Goal: Task Accomplishment & Management: Manage account settings

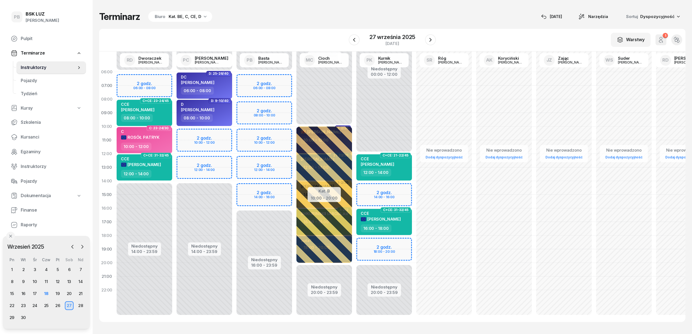
click at [34, 137] on span "Kursanci" at bounding box center [51, 137] width 61 height 7
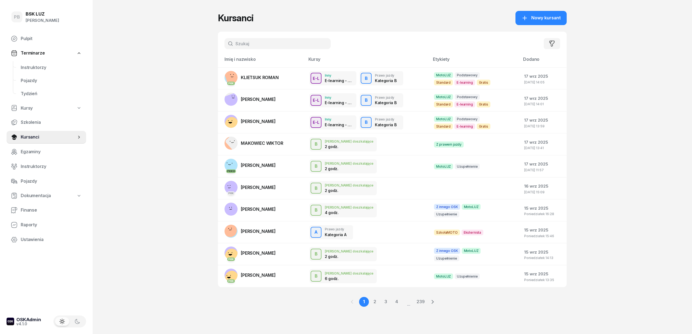
click at [256, 44] on input "text" at bounding box center [278, 43] width 106 height 11
type input "wójcik"
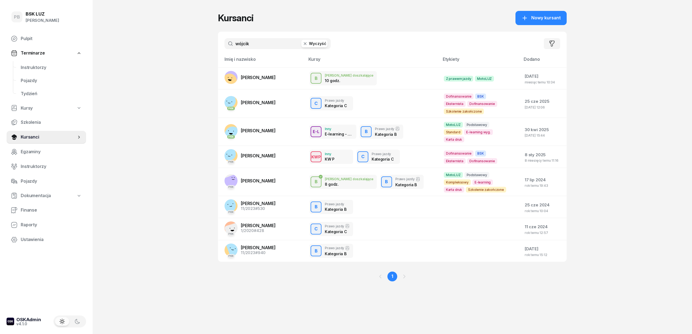
click at [266, 100] on span "[PERSON_NAME]" at bounding box center [258, 102] width 35 height 5
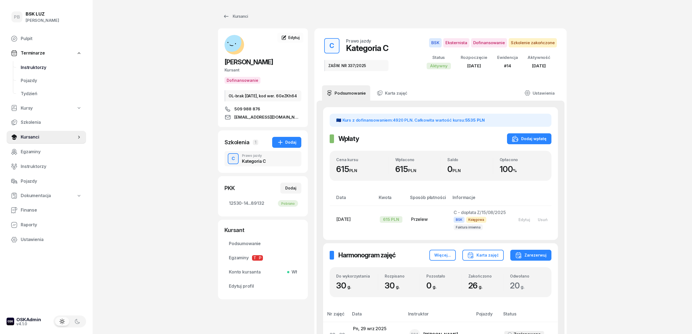
click at [29, 66] on span "Instruktorzy" at bounding box center [51, 67] width 61 height 7
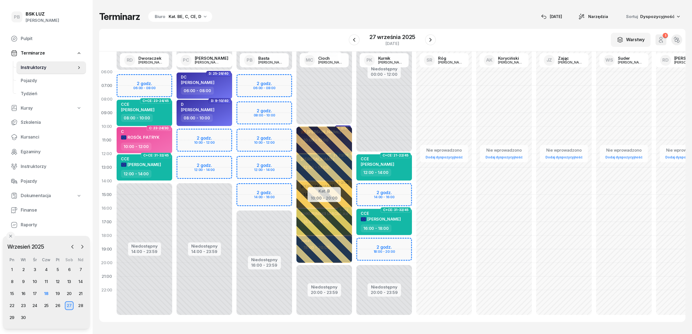
click at [236, 28] on div "Terminarz Biuro Kat. BE, C, CE, D [DATE] Narzędzia Sortuj Dyspozycyjność W Wybi…" at bounding box center [392, 166] width 586 height 333
click at [48, 296] on div "18" at bounding box center [46, 293] width 9 height 9
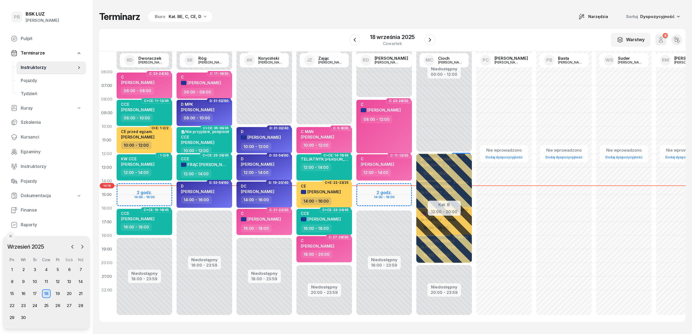
click at [272, 26] on div "Terminarz Biuro Kat. BE, C, CE, D Narzędzia Sortuj Dyspozycyjność W Wybierz AK …" at bounding box center [392, 166] width 586 height 333
click at [276, 22] on div "Terminarz Biuro Kat. BE, C, CE, D Narzędzia Sortuj Dyspozycyjność" at bounding box center [392, 16] width 586 height 11
drag, startPoint x: 248, startPoint y: 19, endPoint x: 257, endPoint y: 30, distance: 14.2
click at [248, 20] on div "Terminarz Biuro Kat. BE, C, CE, D Narzędzia Sortuj Dyspozycyjność" at bounding box center [392, 16] width 586 height 11
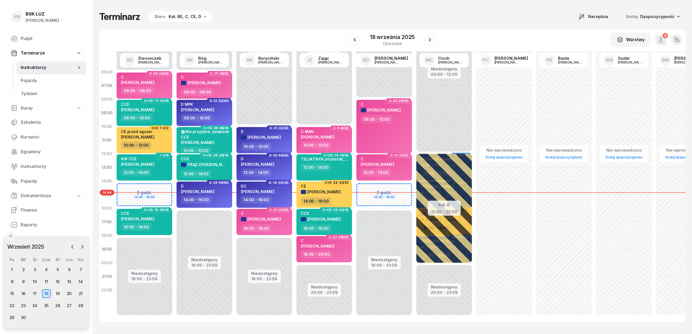
click at [58, 293] on div "19" at bounding box center [57, 293] width 9 height 9
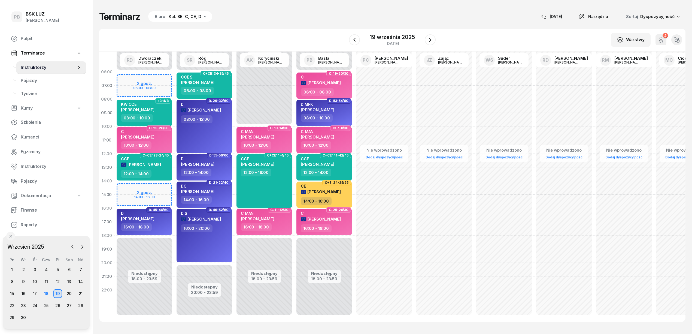
click at [262, 178] on div "CCE POGAN [PERSON_NAME] 12:00 - 16:00" at bounding box center [264, 180] width 56 height 53
select select "12"
select select "16"
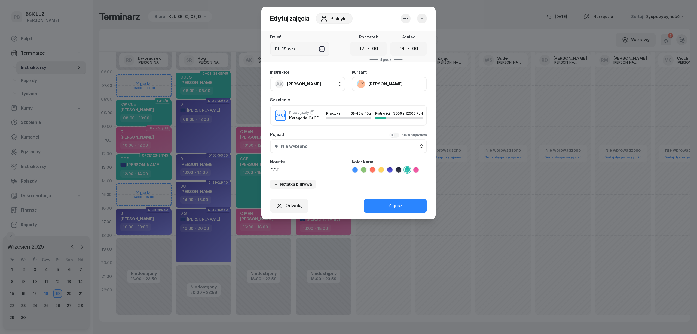
click at [385, 82] on button "[PERSON_NAME]" at bounding box center [389, 84] width 75 height 14
click at [389, 102] on link "Otwórz profil" at bounding box center [389, 103] width 72 height 14
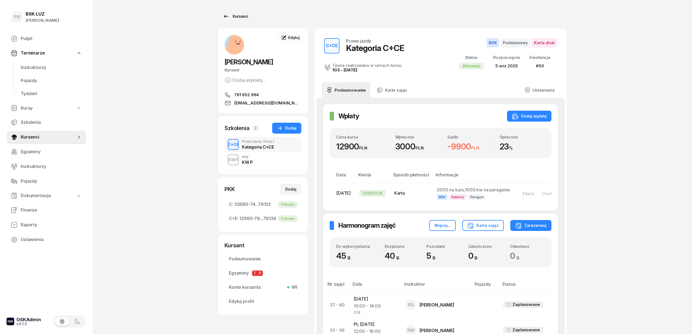
click at [241, 20] on link "Kursanci" at bounding box center [235, 16] width 35 height 11
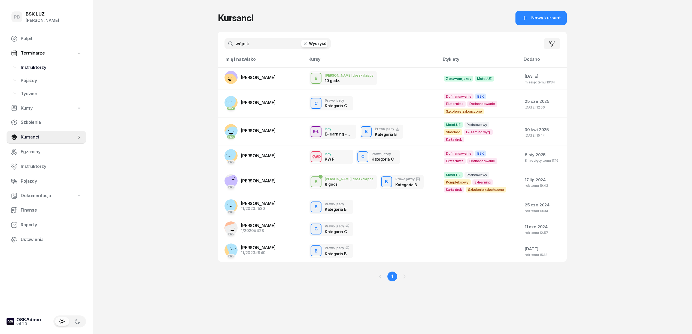
click at [26, 67] on span "Instruktorzy" at bounding box center [51, 67] width 61 height 7
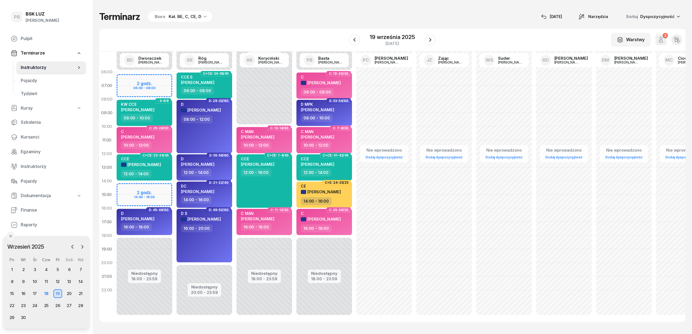
click at [483, 17] on div "Terminarz Biuro Kat. BE, C, CE, D [DATE] Narzędzia Sortuj Dyspozycyjność" at bounding box center [392, 16] width 586 height 11
click at [335, 22] on div "Terminarz Biuro Kat. BE, C, CE, D [DATE] Narzędzia Sortuj Dyspozycyjność" at bounding box center [392, 16] width 586 height 11
click at [467, 17] on div "Terminarz Biuro Kat. BE, C, CE, D [DATE] Narzędzia Sortuj Dyspozycyjność" at bounding box center [392, 16] width 586 height 11
drag, startPoint x: 500, startPoint y: 30, endPoint x: 450, endPoint y: 36, distance: 50.0
click at [499, 31] on div "W Wybierz AK [PERSON_NAME] BP [PERSON_NAME] DP [PERSON_NAME] GS [PERSON_NAME] I…" at bounding box center [392, 40] width 586 height 23
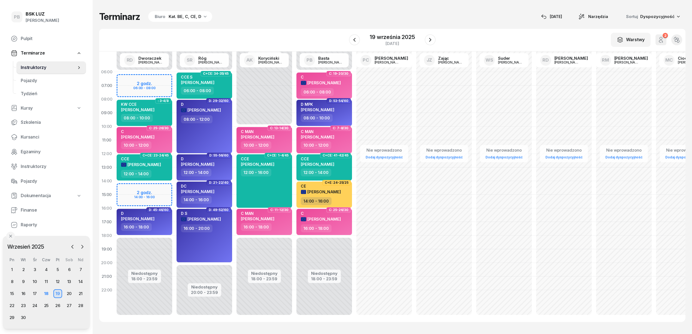
click at [311, 20] on div "Terminarz Biuro Kat. BE, C, CE, D [DATE] Narzędzia Sortuj Dyspozycyjność" at bounding box center [392, 16] width 586 height 11
click at [437, 24] on div "Terminarz Biuro Kat. BE, C, CE, D [DATE] Narzędzia Sortuj Dyspozycyjność W Wybi…" at bounding box center [392, 166] width 586 height 333
click at [483, 33] on div "W Wybierz AK [PERSON_NAME] BP [PERSON_NAME] DP [PERSON_NAME] GS [PERSON_NAME] I…" at bounding box center [392, 40] width 586 height 23
click at [265, 24] on div "Terminarz Biuro Kat. BE, C, CE, D [DATE] Narzędzia Sortuj Dyspozycyjność W Wybi…" at bounding box center [392, 166] width 586 height 333
click at [313, 19] on div "Terminarz Biuro Kat. BE, C, CE, D [DATE] Narzędzia Sortuj Dyspozycyjność" at bounding box center [392, 16] width 586 height 11
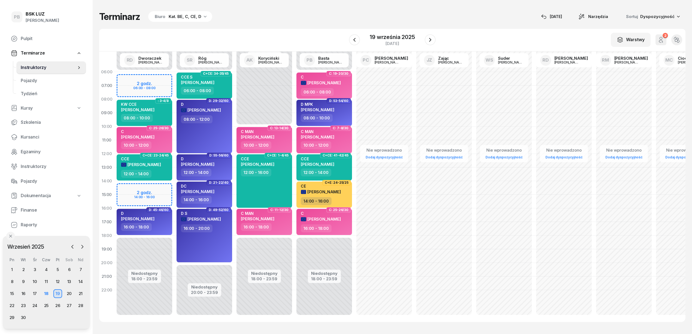
click at [414, 19] on div "Terminarz Biuro Kat. BE, C, CE, D [DATE] Narzędzia Sortuj Dyspozycyjność" at bounding box center [392, 16] width 586 height 11
click at [494, 23] on div "Terminarz Biuro Kat. BE, C, CE, D [DATE] Narzędzia Sortuj Dyspozycyjność W Wybi…" at bounding box center [392, 166] width 586 height 333
click at [277, 8] on div "Terminarz Biuro Kat. BE, C, CE, D [DATE] Narzędzia Sortuj Dyspozycyjność W Wybi…" at bounding box center [392, 166] width 586 height 333
click at [314, 28] on div "Terminarz Biuro Kat. BE, C, CE, D [DATE] Narzędzia Sortuj Dyspozycyjność W Wybi…" at bounding box center [392, 166] width 586 height 333
click at [453, 32] on div "W Wybierz AK [PERSON_NAME] BP [PERSON_NAME] DP [PERSON_NAME] GS [PERSON_NAME] I…" at bounding box center [392, 40] width 586 height 23
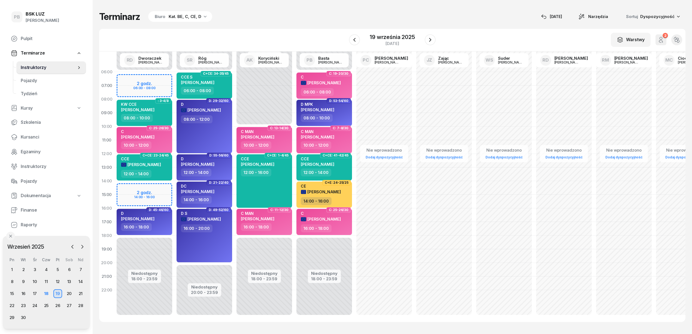
click at [357, 19] on div "Terminarz Biuro Kat. BE, C, CE, D [DATE] Narzędzia Sortuj Dyspozycyjność" at bounding box center [392, 16] width 586 height 11
click at [291, 30] on div "W Wybierz AK [PERSON_NAME] BP [PERSON_NAME] DP [PERSON_NAME] GS [PERSON_NAME] I…" at bounding box center [392, 40] width 586 height 23
click at [305, 21] on div "Terminarz Biuro Kat. BE, C, CE, D [DATE] Narzędzia Sortuj Dyspozycyjność" at bounding box center [392, 16] width 586 height 11
click at [48, 291] on div "18" at bounding box center [46, 293] width 9 height 9
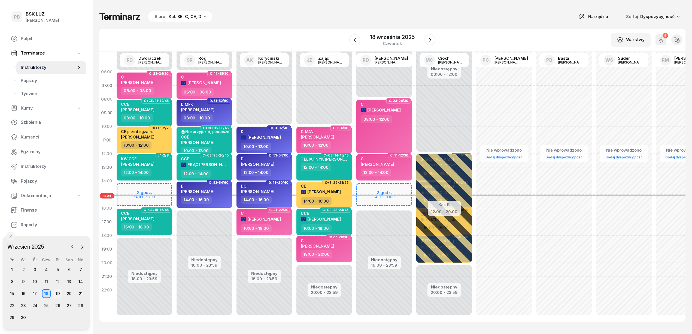
click at [58, 293] on div "19" at bounding box center [57, 293] width 9 height 9
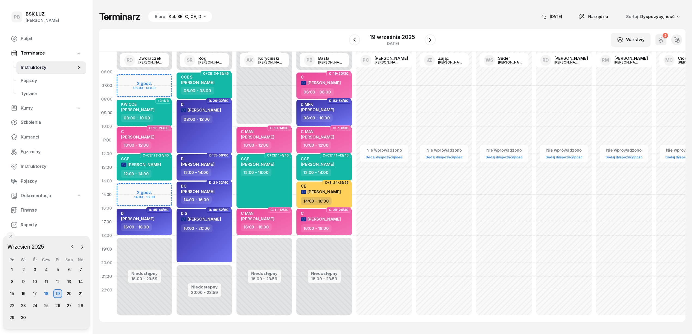
click at [267, 30] on div "W Wybierz AK [PERSON_NAME] BP [PERSON_NAME] DP [PERSON_NAME] GS [PERSON_NAME] I…" at bounding box center [392, 40] width 586 height 23
click at [44, 291] on div "18" at bounding box center [46, 293] width 9 height 9
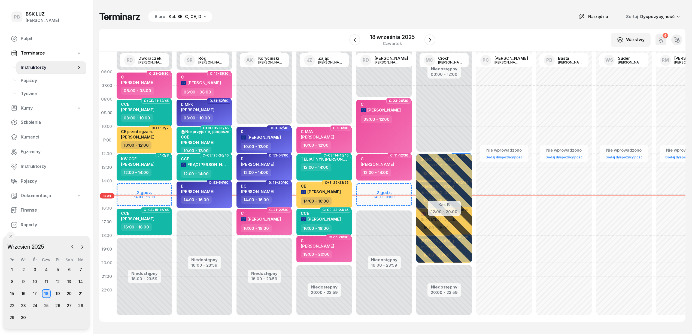
click at [283, 29] on div "W Wybierz AK [PERSON_NAME] BP [PERSON_NAME] DP [PERSON_NAME] GS [PERSON_NAME] I…" at bounding box center [392, 40] width 586 height 23
click at [303, 28] on div "Terminarz Biuro Kat. BE, C, CE, D Narzędzia Sortuj Dyspozycyjność W Wybierz AK …" at bounding box center [392, 166] width 586 height 333
click at [444, 20] on div "Terminarz Biuro Kat. BE, C, CE, D Narzędzia Sortuj Dyspozycyjność" at bounding box center [392, 16] width 586 height 11
click at [55, 291] on div "19" at bounding box center [57, 293] width 9 height 9
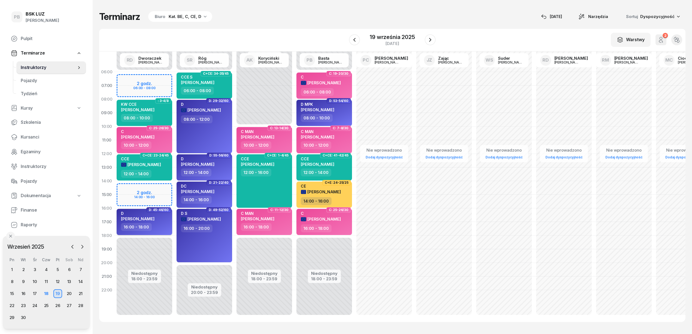
click at [157, 227] on div "16:00 - 18:00" at bounding box center [145, 227] width 48 height 8
select select "16"
select select "18"
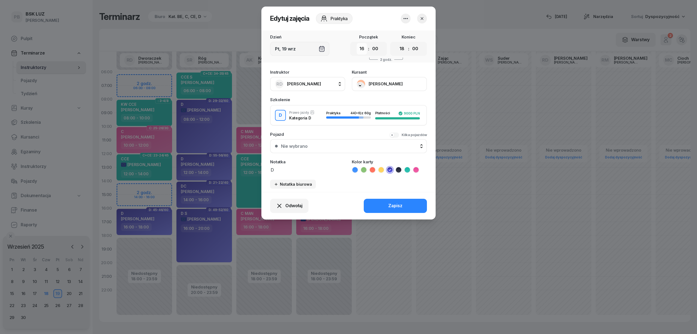
click at [360, 48] on select "00 01 02 03 04 05 06 07 08 09 10 11 12 13 14 15 16 17 18 19 20 21 22 23" at bounding box center [362, 48] width 10 height 11
select select "14"
click at [357, 43] on select "00 01 02 03 04 05 06 07 08 09 10 11 12 13 14 15 16 17 18 19 20 21 22 23" at bounding box center [362, 48] width 10 height 11
click at [402, 51] on select "00 01 02 03 04 05 06 07 08 09 10 11 12 13 14 15 16 17 18 19 20 21 22 23" at bounding box center [402, 48] width 10 height 11
select select "16"
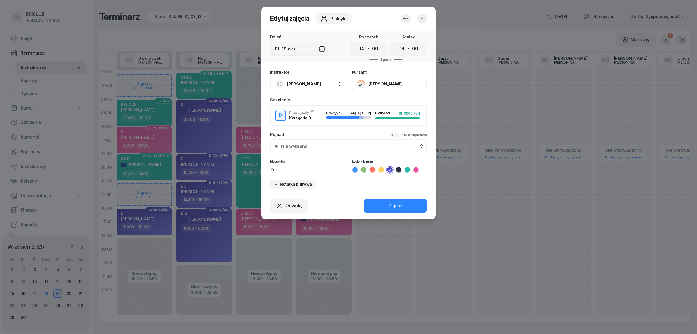
click at [397, 43] on select "00 01 02 03 04 05 06 07 08 09 10 11 12 13 14 15 16 17 18 19 20 21 22 23" at bounding box center [402, 48] width 10 height 11
click at [401, 204] on div "Zapisz" at bounding box center [396, 205] width 14 height 7
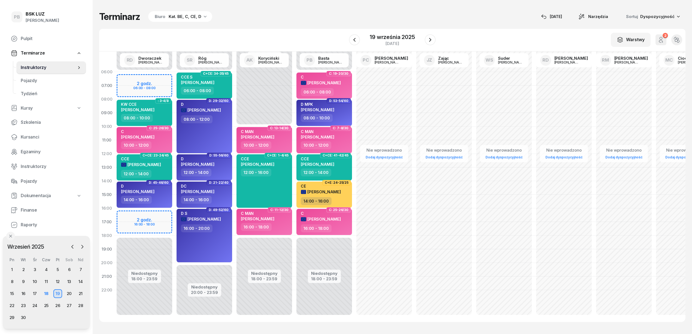
click at [283, 32] on div "W Wybierz AK [PERSON_NAME] BP [PERSON_NAME] DP [PERSON_NAME] GS [PERSON_NAME] I…" at bounding box center [392, 40] width 586 height 23
click at [353, 16] on div "Terminarz Biuro Kat. BE, C, CE, D [DATE] Narzędzia Sortuj Dyspozycyjność" at bounding box center [392, 16] width 586 height 11
click at [485, 25] on div "Terminarz Biuro Kat. BE, C, CE, D [DATE] Narzędzia Sortuj Dyspozycyjność W Wybi…" at bounding box center [392, 166] width 586 height 333
click at [324, 16] on div "Terminarz Biuro Kat. BE, C, CE, D [DATE] Narzędzia Sortuj Dyspozycyjność" at bounding box center [392, 16] width 586 height 11
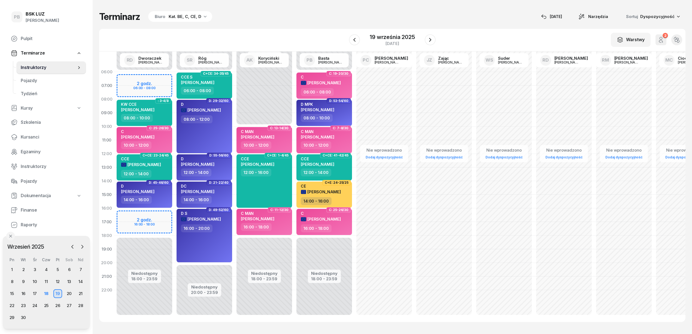
click at [454, 36] on div "W Wybierz AK [PERSON_NAME] BP [PERSON_NAME] DP [PERSON_NAME] GS [PERSON_NAME] I…" at bounding box center [392, 40] width 586 height 23
click at [266, 30] on div "W Wybierz AK [PERSON_NAME] BP [PERSON_NAME] DP [PERSON_NAME] GS [PERSON_NAME] I…" at bounding box center [392, 40] width 586 height 23
click at [268, 30] on div "W Wybierz AK [PERSON_NAME] BP [PERSON_NAME] DP [PERSON_NAME] GS [PERSON_NAME] I…" at bounding box center [392, 40] width 586 height 23
click at [270, 26] on div "Terminarz Biuro Kat. BE, C, CE, D [DATE] Narzędzia Sortuj Dyspozycyjność W Wybi…" at bounding box center [392, 166] width 586 height 333
click at [271, 35] on div "W Wybierz AK [PERSON_NAME] BP [PERSON_NAME] DP [PERSON_NAME] GS [PERSON_NAME] I…" at bounding box center [392, 40] width 586 height 23
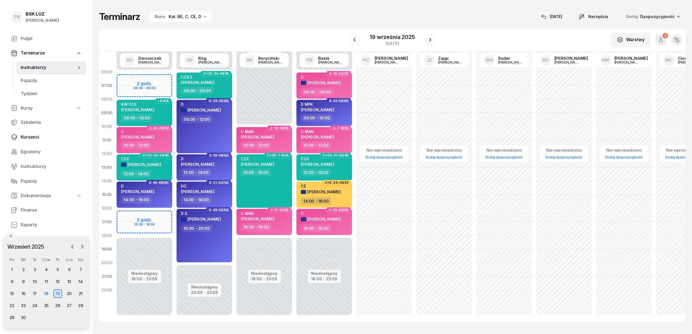
click at [31, 138] on span "Kursanci" at bounding box center [51, 137] width 61 height 7
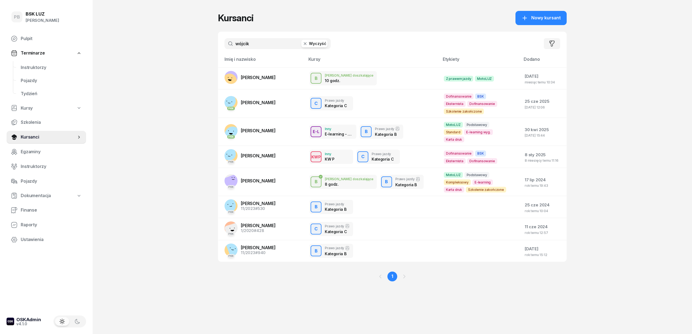
click at [267, 48] on input "wójcik" at bounding box center [278, 43] width 106 height 11
click at [266, 47] on input "wójcik" at bounding box center [278, 43] width 106 height 11
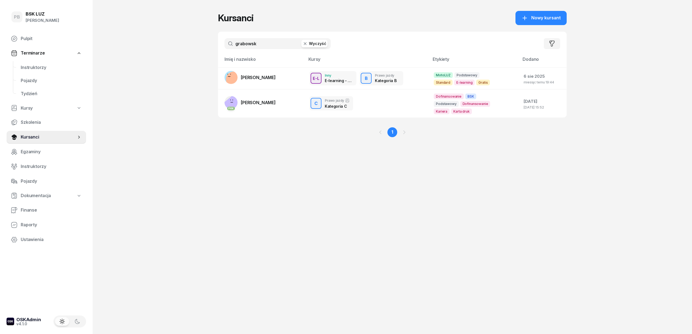
type input "[PERSON_NAME]"
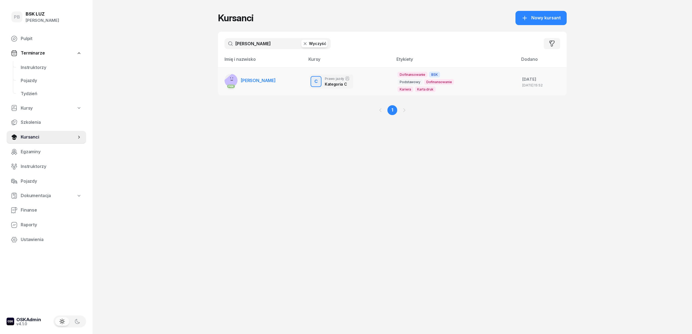
click at [274, 82] on span "[PERSON_NAME]" at bounding box center [258, 80] width 35 height 5
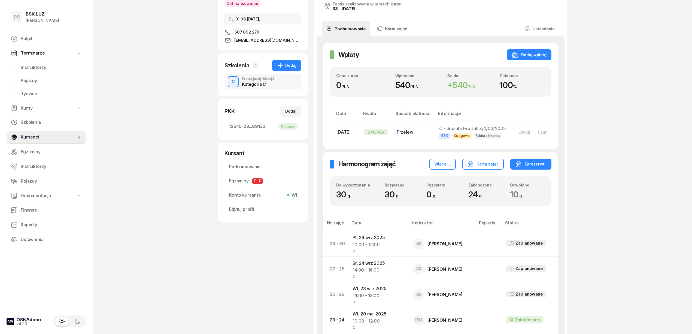
scroll to position [72, 0]
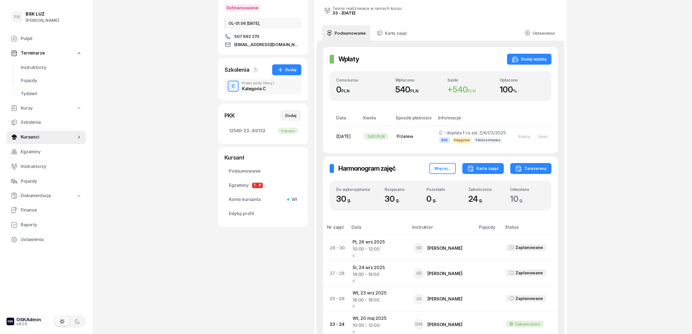
click at [483, 174] on button "Karta zajęć" at bounding box center [482, 168] width 41 height 11
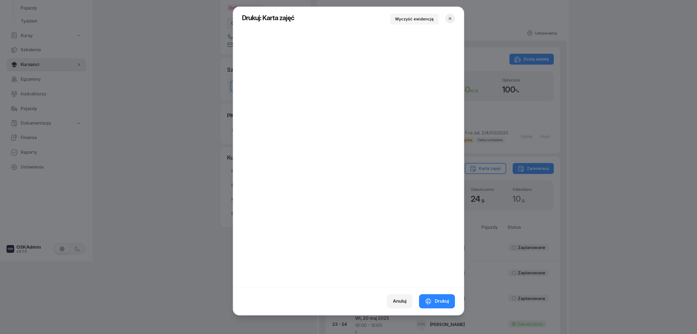
click at [450, 19] on icon "button" at bounding box center [450, 18] width 3 height 3
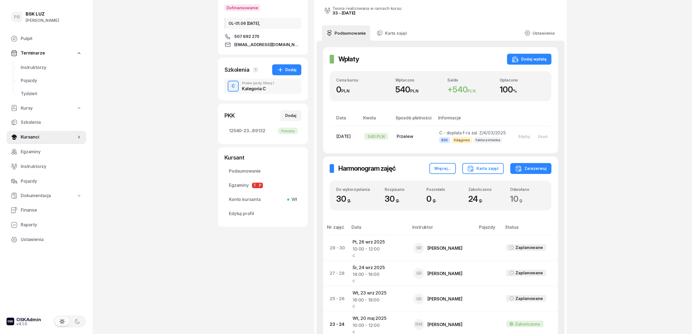
drag, startPoint x: 576, startPoint y: 122, endPoint x: 581, endPoint y: 123, distance: 5.1
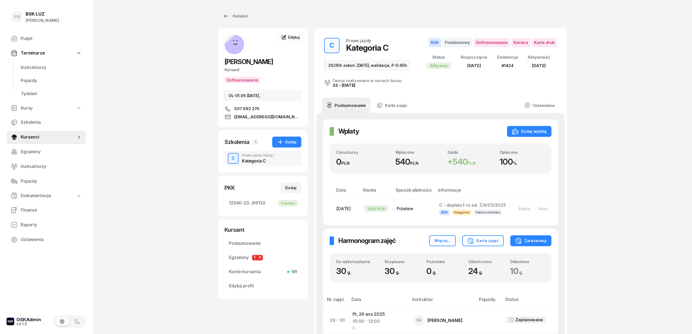
scroll to position [0, 0]
drag, startPoint x: 0, startPoint y: 207, endPoint x: 0, endPoint y: 223, distance: 15.8
drag, startPoint x: 0, startPoint y: 223, endPoint x: 0, endPoint y: 301, distance: 77.9
drag, startPoint x: 638, startPoint y: 94, endPoint x: 640, endPoint y: 78, distance: 16.5
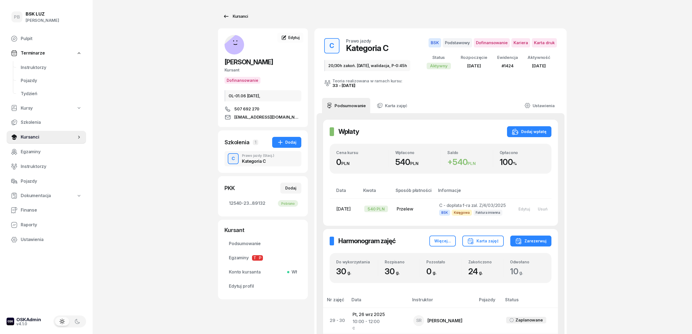
click at [243, 15] on div "Kursanci" at bounding box center [235, 16] width 25 height 7
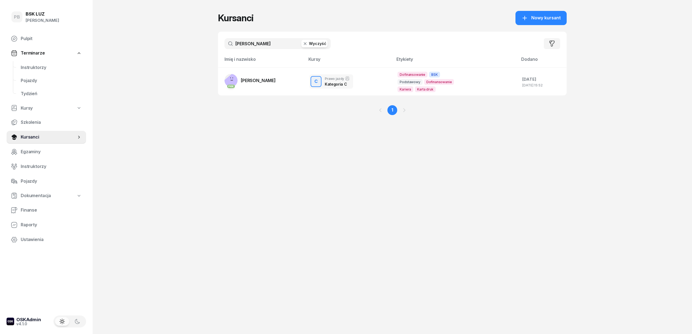
click at [244, 49] on div "[PERSON_NAME] Wyczyść Filtruj" at bounding box center [392, 44] width 349 height 24
click at [245, 44] on input "[PERSON_NAME]" at bounding box center [278, 43] width 106 height 11
type input "borkowska"
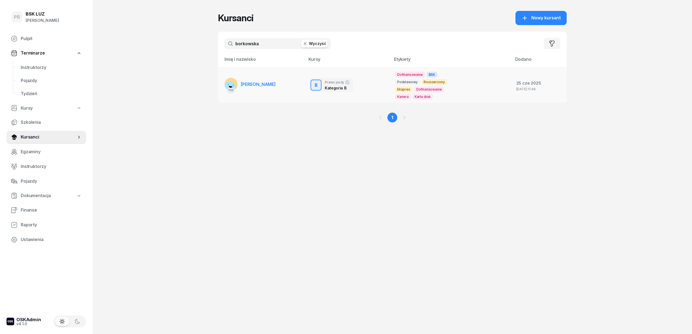
click at [264, 83] on span "[PERSON_NAME]" at bounding box center [258, 83] width 35 height 5
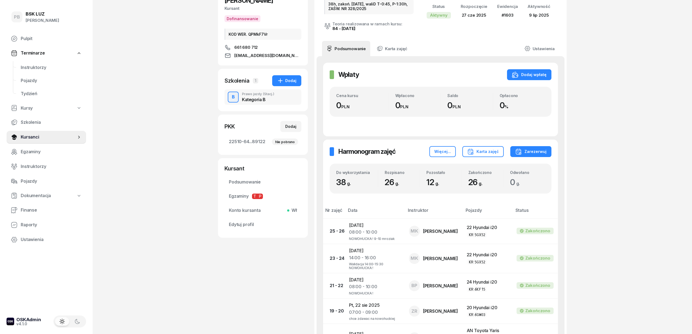
scroll to position [36, 0]
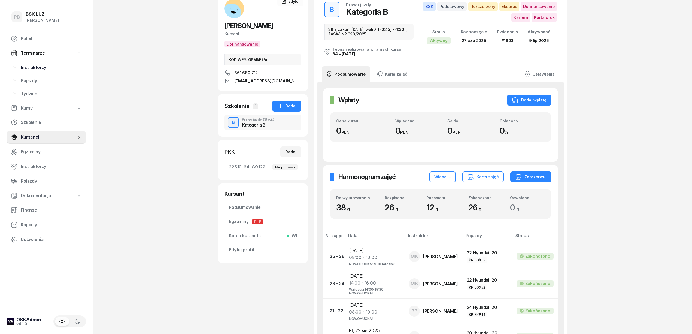
click at [35, 70] on span "Instruktorzy" at bounding box center [51, 67] width 61 height 7
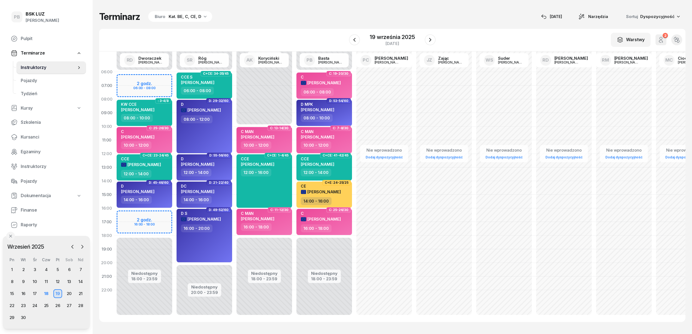
click at [309, 20] on div "Terminarz Biuro Kat. BE, C, CE, D [DATE] Narzędzia Sortuj Dyspozycyjność" at bounding box center [392, 16] width 586 height 11
click at [378, 6] on div "Terminarz Biuro Kat. BE, C, CE, D [DATE] Narzędzia Sortuj Dyspozycyjność W Wybi…" at bounding box center [392, 166] width 586 height 333
click at [529, 11] on div "Terminarz Biuro Kat. BE, C, CE, D [DATE] Narzędzia Sortuj Dyspozycyjność" at bounding box center [392, 16] width 586 height 11
click at [418, 13] on div "Terminarz Biuro Kat. BE, C, CE, D [DATE] Narzędzia Sortuj Dyspozycyjność" at bounding box center [392, 16] width 586 height 11
click at [332, 11] on div "Terminarz Biuro Kat. BE, C, CE, D [DATE] Narzędzia Sortuj Dyspozycyjność" at bounding box center [392, 16] width 586 height 11
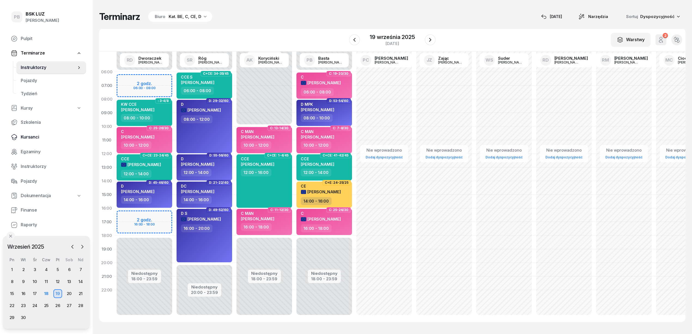
click at [29, 138] on span "Kursanci" at bounding box center [51, 137] width 61 height 7
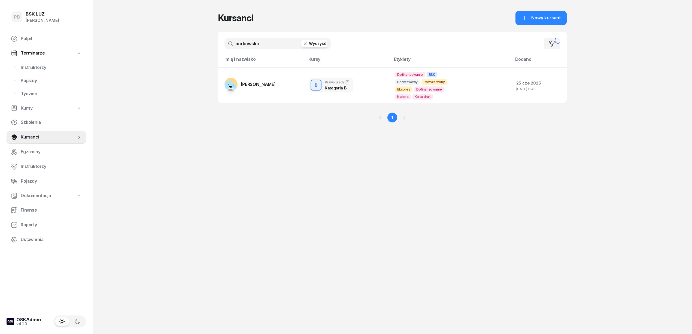
click at [34, 111] on link "Kursy" at bounding box center [47, 108] width 80 height 13
select select
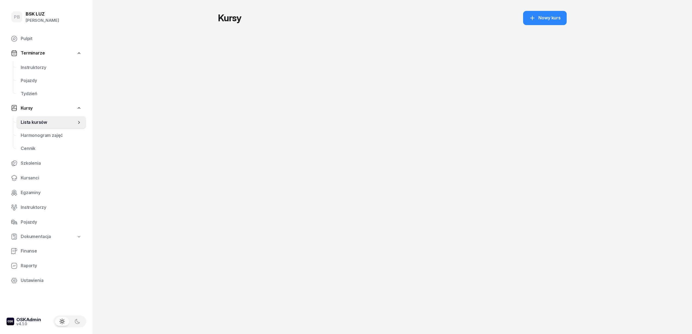
click at [32, 119] on span "Lista kursów" at bounding box center [49, 122] width 56 height 7
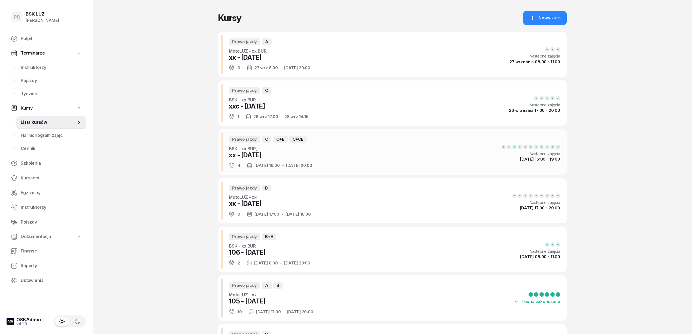
click at [260, 155] on div "xx - [DATE]" at bounding box center [270, 155] width 83 height 9
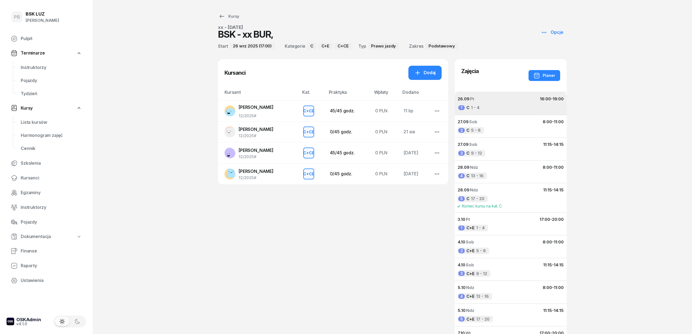
click at [500, 105] on button "26.09 Pt 16:00 - 19:00 1 C 1 - 4" at bounding box center [510, 103] width 113 height 23
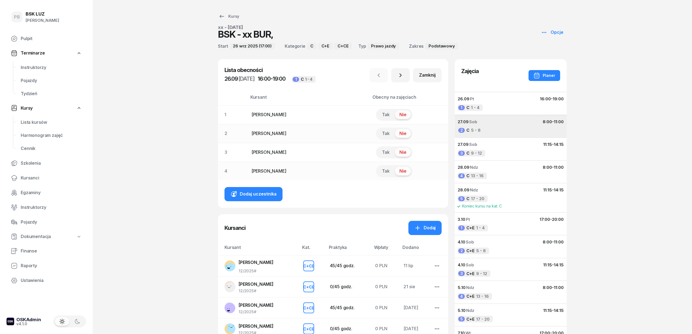
click at [508, 128] on button "27.09 Sob 8:00 - 11:00 2 C 5 - 8" at bounding box center [510, 126] width 113 height 23
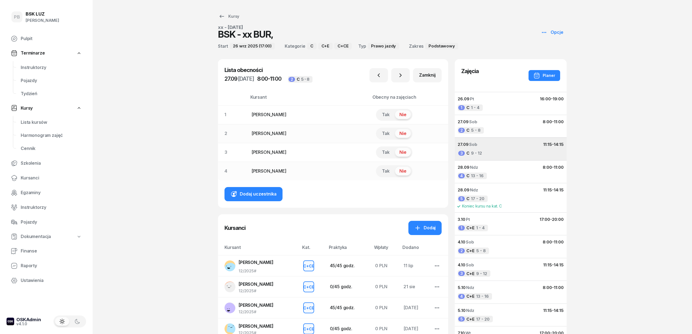
click at [508, 144] on div "27.09 Sob 11:15 - 14:15" at bounding box center [511, 144] width 106 height 7
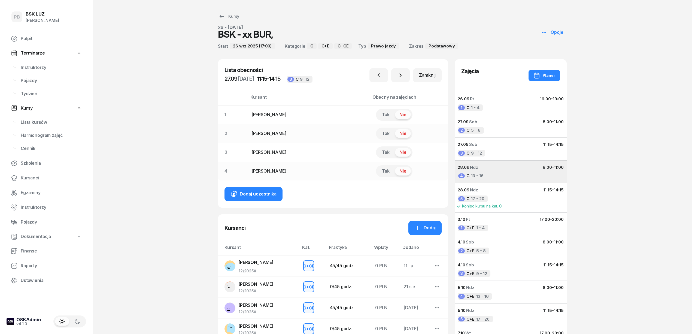
click at [511, 168] on div "28.09 Ndz 8:00 - 11:00" at bounding box center [511, 167] width 106 height 7
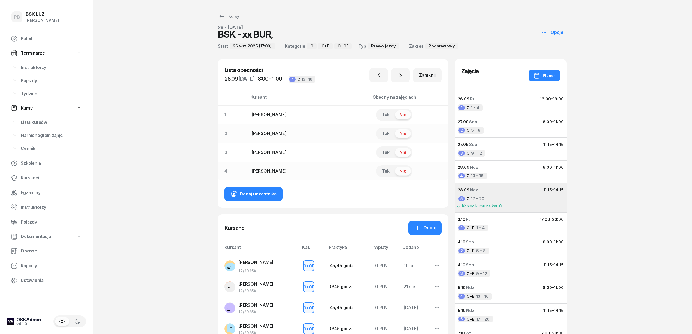
click at [512, 192] on div "28.09 Ndz 11:15 - 14:15" at bounding box center [511, 189] width 106 height 7
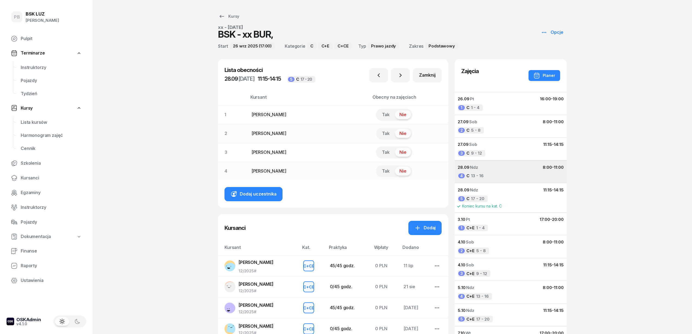
click at [519, 174] on button "28.09 Ndz 8:00 - 11:00 4 C 13 - 16" at bounding box center [510, 171] width 113 height 23
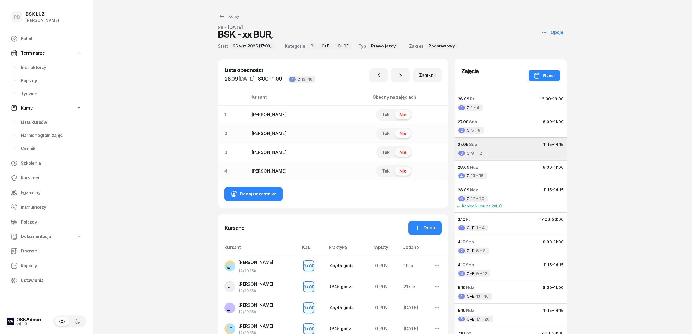
click at [510, 144] on div "27.09 Sob 11:15 - 14:15" at bounding box center [511, 144] width 106 height 7
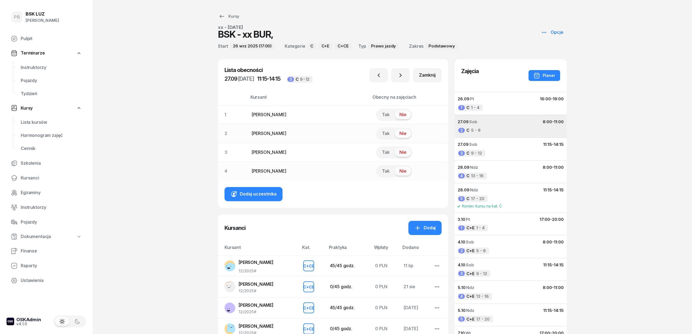
click at [514, 131] on button "27.09 Sob 8:00 - 11:00 2 C 5 - 8" at bounding box center [510, 126] width 113 height 23
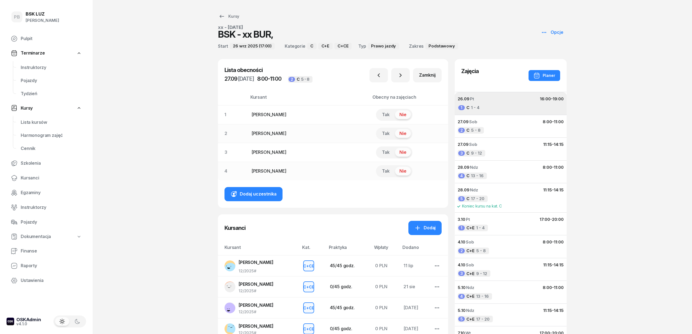
click at [514, 111] on button "26.09 Pt 16:00 - 19:00 1 C 1 - 4" at bounding box center [510, 103] width 113 height 23
click at [174, 125] on div "PB BSK [PERSON_NAME] Pulpit Terminarze Instruktorzy Pojazdy Tydzień Kursy Lista…" at bounding box center [346, 232] width 692 height 465
click at [38, 64] on span "Instruktorzy" at bounding box center [51, 67] width 61 height 7
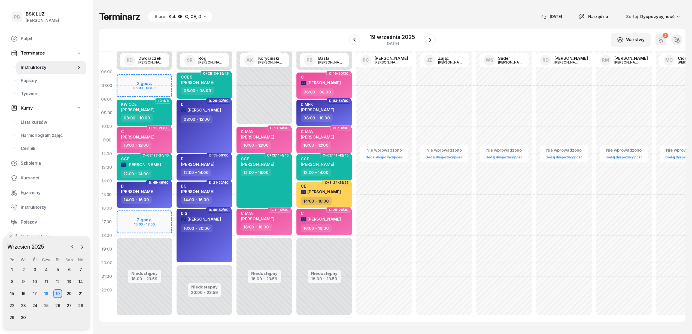
click at [296, 39] on div "W Wybierz AK [PERSON_NAME] BP [PERSON_NAME] DP [PERSON_NAME] GS [PERSON_NAME] I…" at bounding box center [392, 40] width 586 height 23
click at [29, 178] on span "Kursanci" at bounding box center [51, 177] width 61 height 7
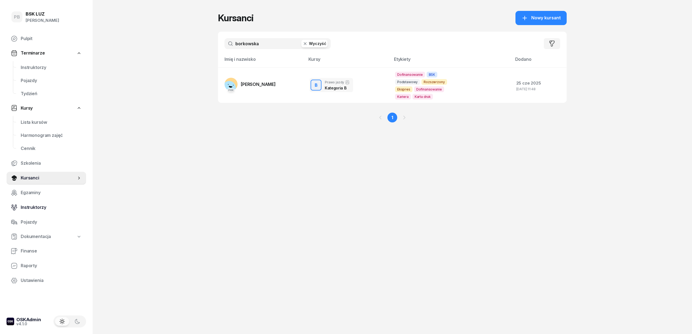
click at [35, 210] on span "Instruktorzy" at bounding box center [51, 207] width 61 height 7
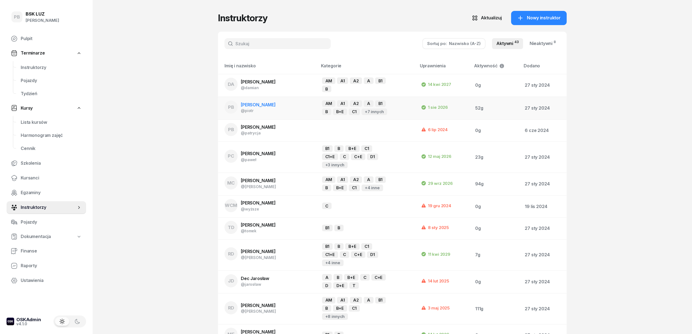
click at [260, 106] on span "[PERSON_NAME]" at bounding box center [258, 104] width 35 height 5
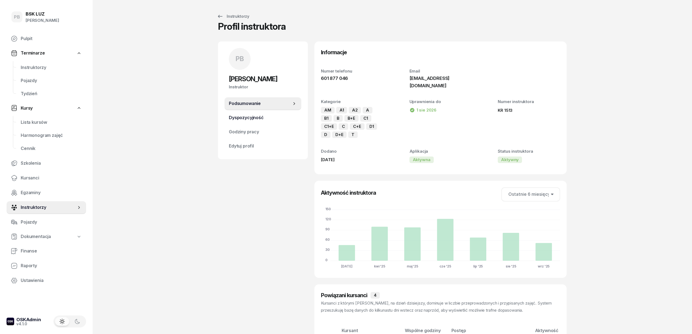
click at [279, 115] on span "Dyspozycyjność" at bounding box center [263, 117] width 68 height 7
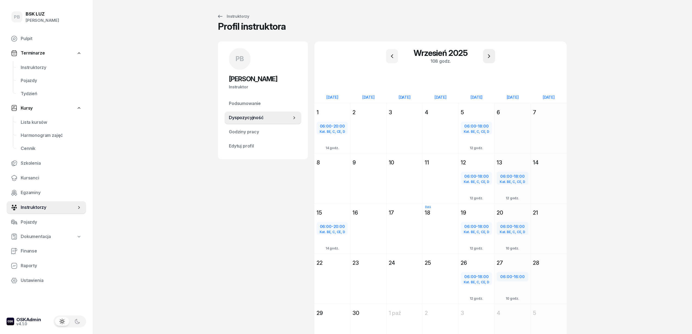
click at [490, 53] on icon "button" at bounding box center [489, 56] width 7 height 7
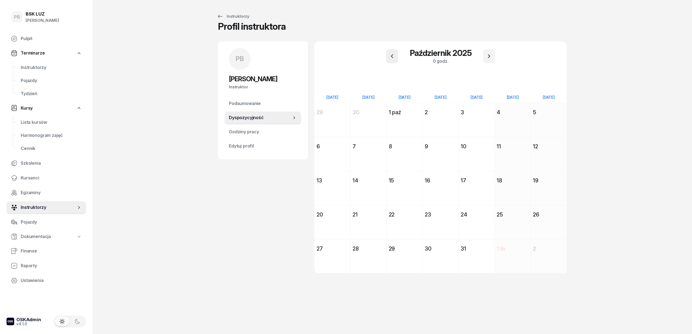
click at [396, 57] on button "button" at bounding box center [392, 56] width 12 height 14
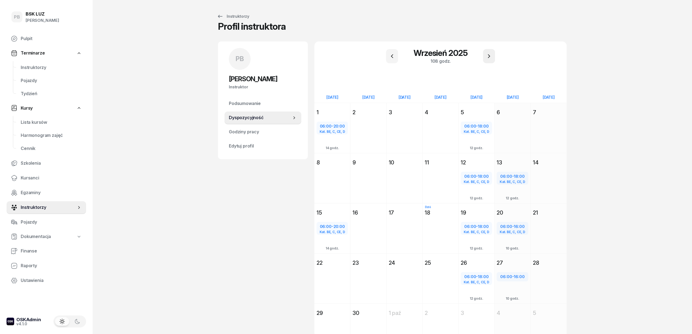
click at [486, 58] on icon "button" at bounding box center [489, 56] width 7 height 7
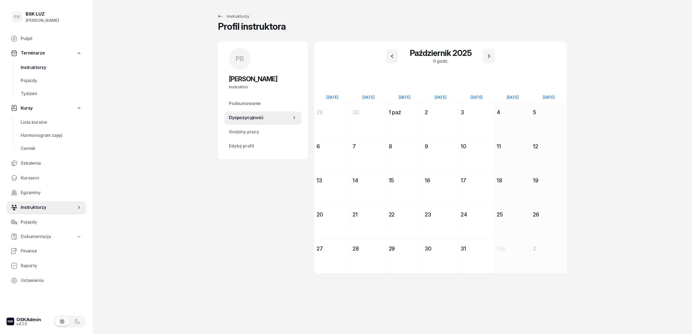
click at [29, 69] on span "Instruktorzy" at bounding box center [51, 67] width 61 height 7
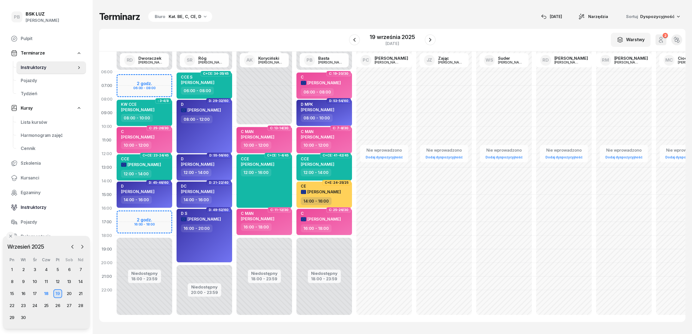
click at [35, 208] on span "Instruktorzy" at bounding box center [51, 207] width 61 height 7
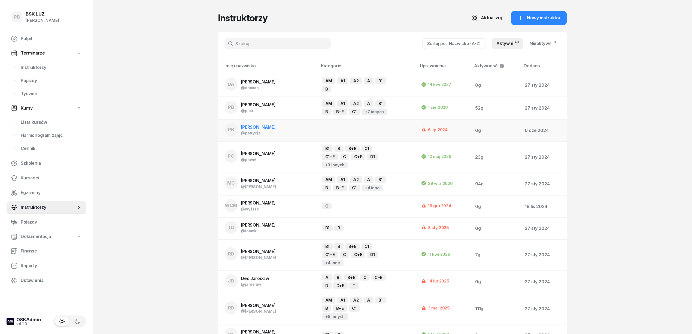
scroll to position [72, 0]
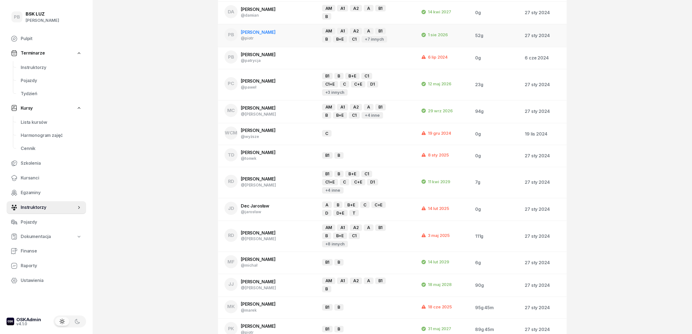
click at [249, 30] on span "[PERSON_NAME]" at bounding box center [258, 31] width 35 height 5
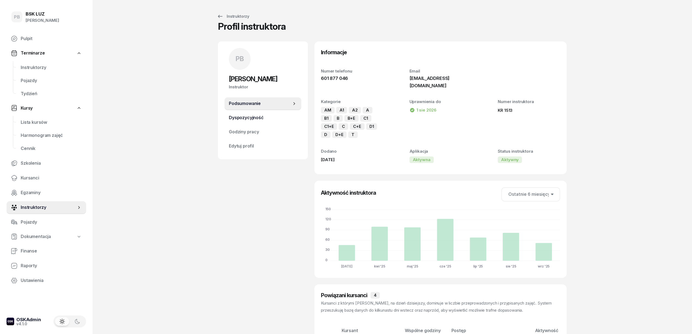
click at [274, 118] on span "Dyspozycyjność" at bounding box center [263, 117] width 68 height 7
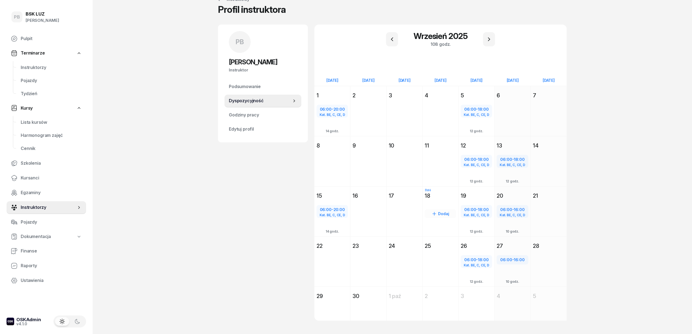
scroll to position [26, 0]
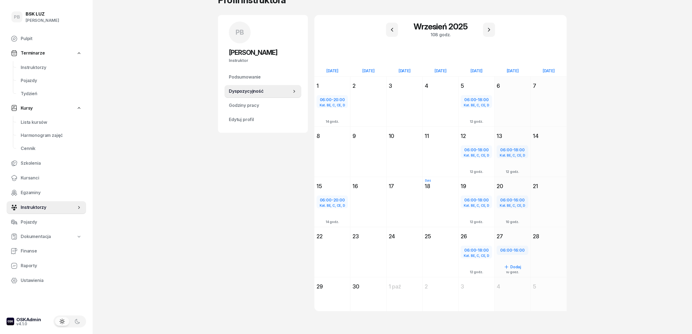
click at [520, 251] on span "16:00" at bounding box center [519, 249] width 11 height 5
select select "06"
select select "16"
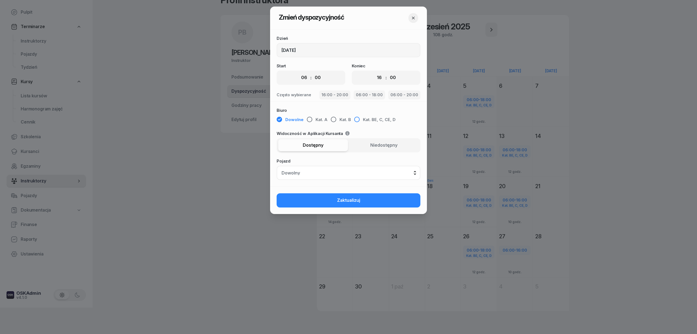
click at [363, 118] on span "Kat. BE, C, CE, D" at bounding box center [379, 119] width 33 height 7
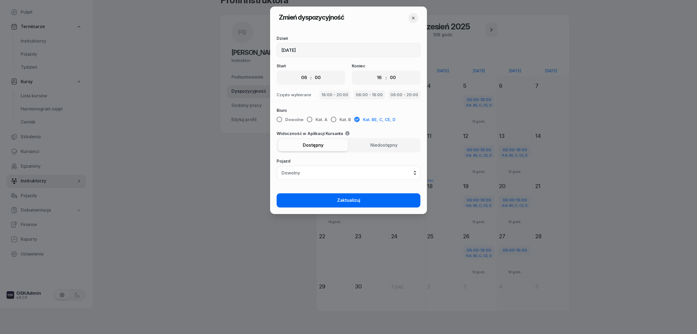
click at [356, 200] on span "Zaktualizuj" at bounding box center [348, 200] width 23 height 7
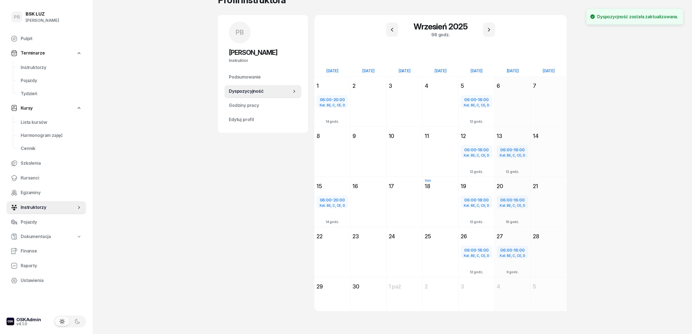
click at [222, 190] on div "PB [PERSON_NAME] Instruktor PB [PERSON_NAME] @[PERSON_NAME] wiadomość PB [PERSO…" at bounding box center [263, 169] width 90 height 309
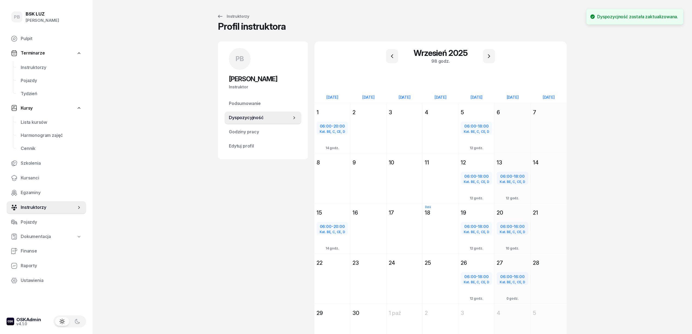
click at [138, 54] on div "PB BSK [PERSON_NAME] Pulpit Terminarze Instruktorzy Pojazdy Tydzień Kursy Lista…" at bounding box center [346, 180] width 692 height 361
click at [40, 66] on span "Instruktorzy" at bounding box center [51, 67] width 61 height 7
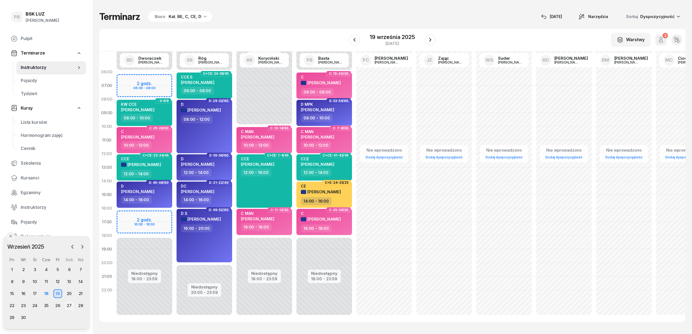
click at [71, 306] on div "27" at bounding box center [69, 305] width 9 height 9
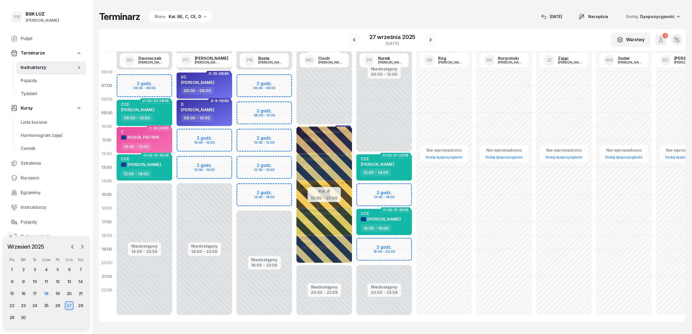
click at [313, 26] on div "Terminarz Biuro Kat. BE, C, CE, D [DATE] Narzędzia Sortuj Dyspozycyjność W Wybi…" at bounding box center [392, 166] width 586 height 333
click at [56, 291] on div "19" at bounding box center [57, 293] width 9 height 9
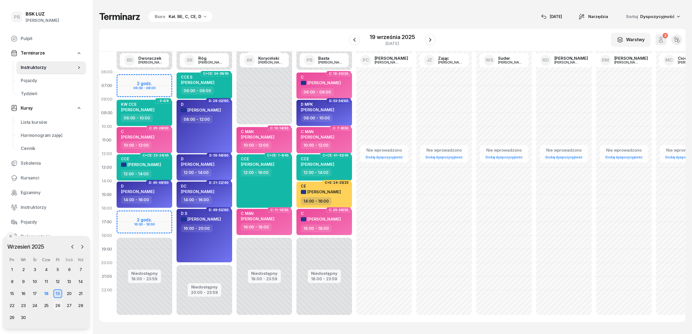
click at [59, 307] on div "26" at bounding box center [57, 305] width 9 height 9
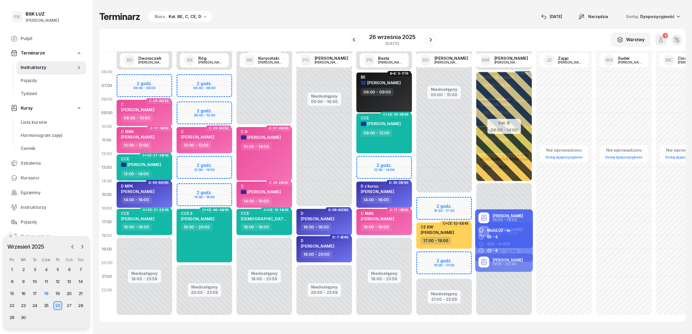
click at [71, 303] on div "27" at bounding box center [69, 305] width 9 height 9
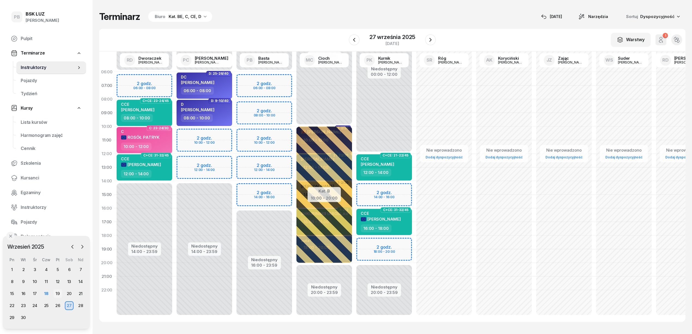
click at [56, 291] on div "19" at bounding box center [57, 293] width 9 height 9
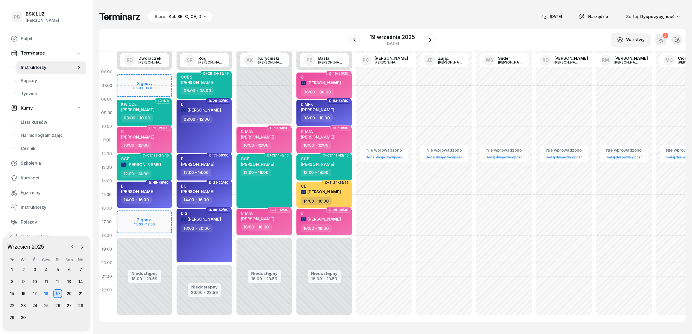
click at [70, 302] on div "27" at bounding box center [69, 305] width 9 height 9
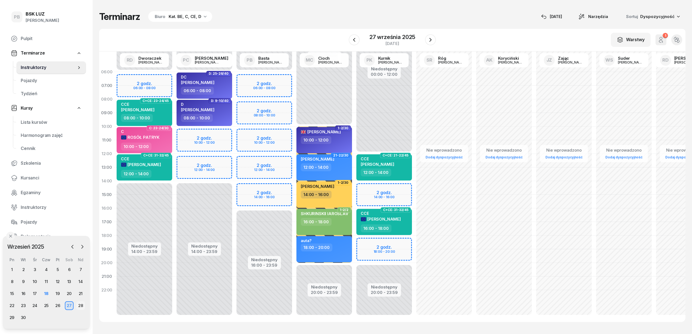
click at [80, 302] on div "28" at bounding box center [80, 305] width 9 height 9
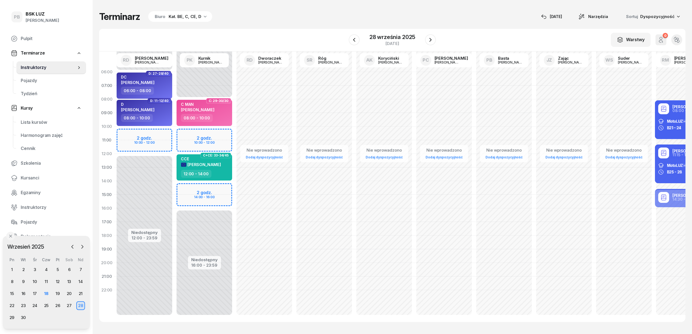
click at [273, 38] on div "W Wybierz AK [PERSON_NAME] BP [PERSON_NAME] DP [PERSON_NAME] GS [PERSON_NAME] I…" at bounding box center [392, 40] width 586 height 23
click at [57, 293] on div "19" at bounding box center [57, 293] width 9 height 9
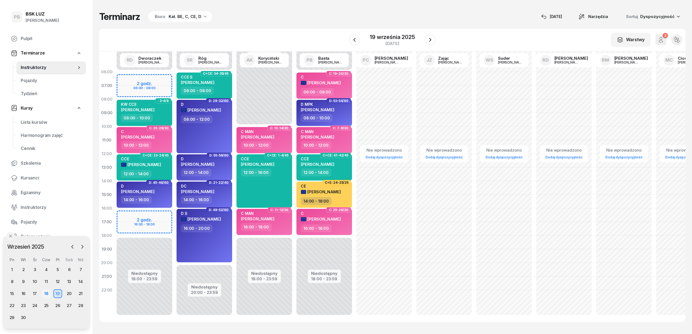
click at [47, 297] on div "18" at bounding box center [46, 293] width 9 height 9
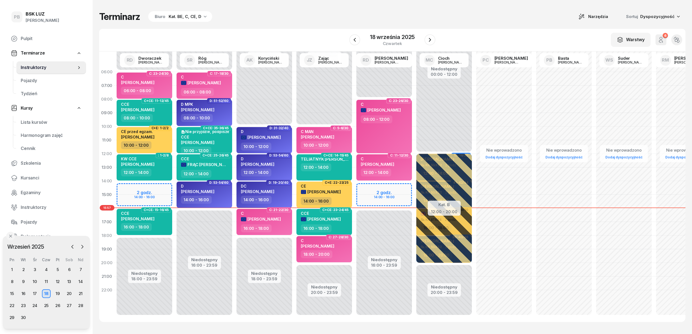
click at [187, 17] on div "Kat. BE, C, CE, D" at bounding box center [185, 16] width 33 height 7
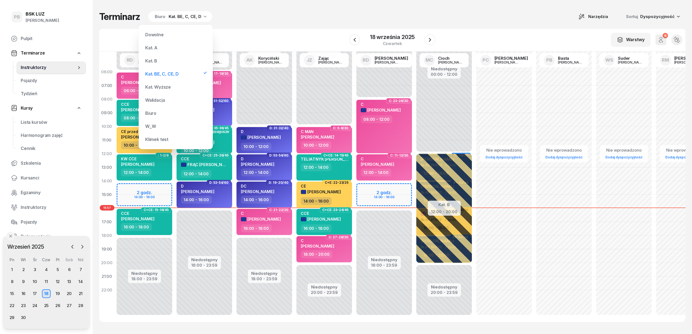
click at [170, 58] on div "Kat. B" at bounding box center [175, 60] width 65 height 11
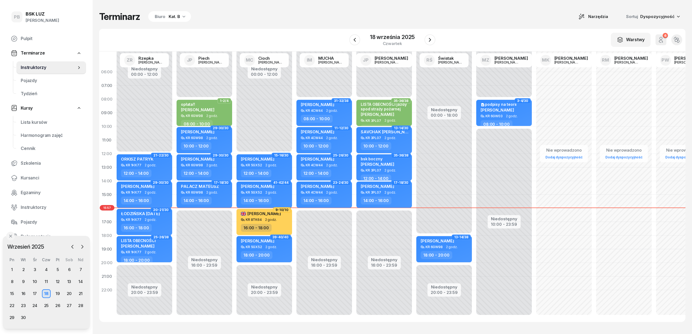
click at [183, 20] on div "Biuro Kat. B" at bounding box center [169, 16] width 43 height 11
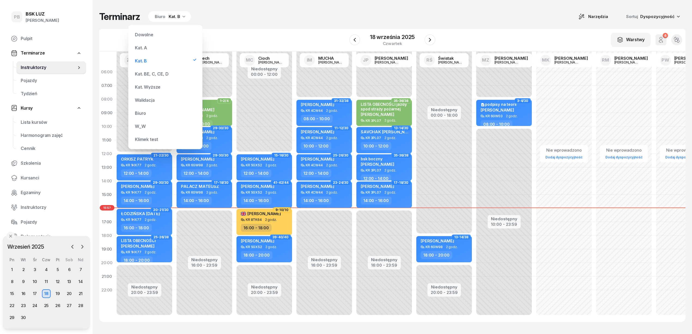
click at [172, 73] on div "Kat. BE, C, CE, D" at bounding box center [165, 73] width 65 height 11
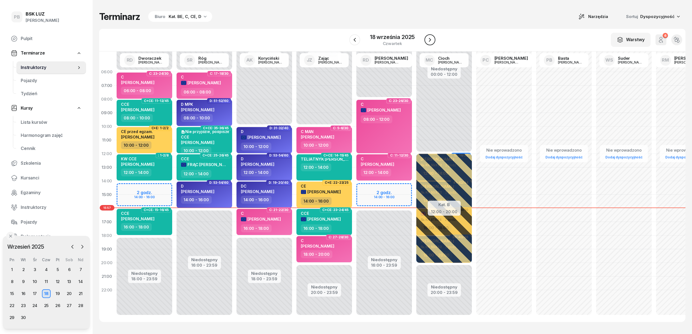
click at [431, 43] on button "button" at bounding box center [429, 39] width 11 height 11
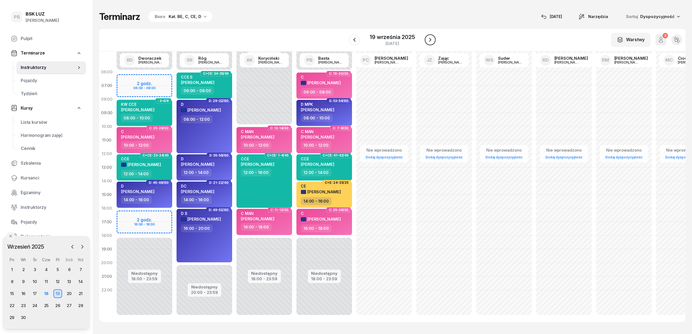
click at [431, 43] on button "button" at bounding box center [430, 39] width 11 height 11
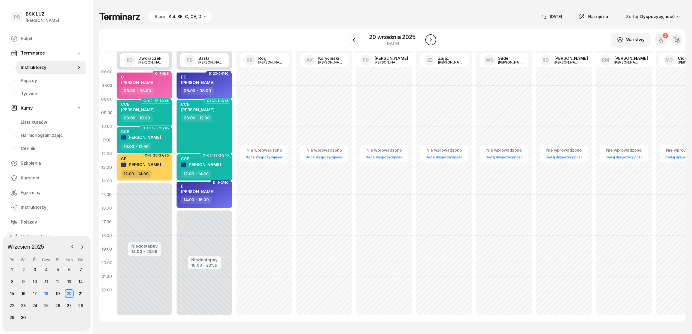
click at [429, 40] on icon "button" at bounding box center [430, 40] width 7 height 7
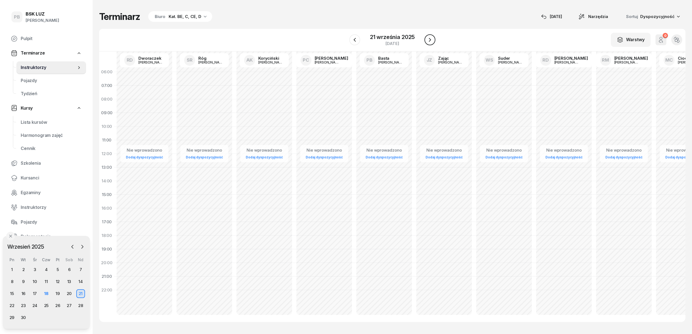
click at [429, 40] on icon "button" at bounding box center [430, 40] width 7 height 7
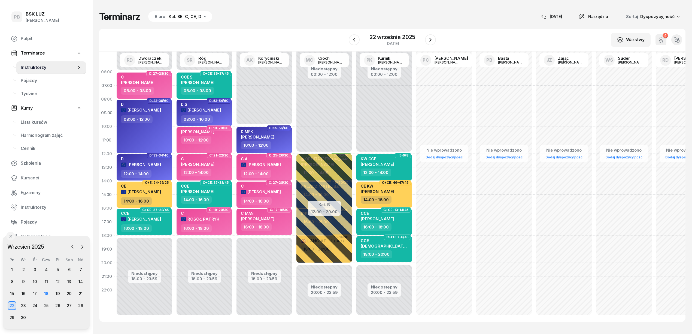
click at [177, 17] on div "Kat. BE, C, CE, D" at bounding box center [185, 16] width 33 height 7
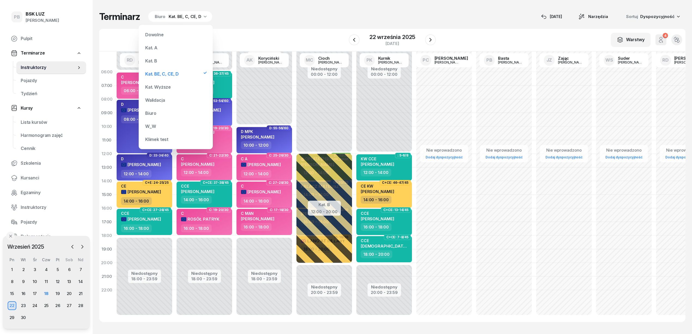
click at [171, 61] on div "Kat. B" at bounding box center [175, 60] width 65 height 11
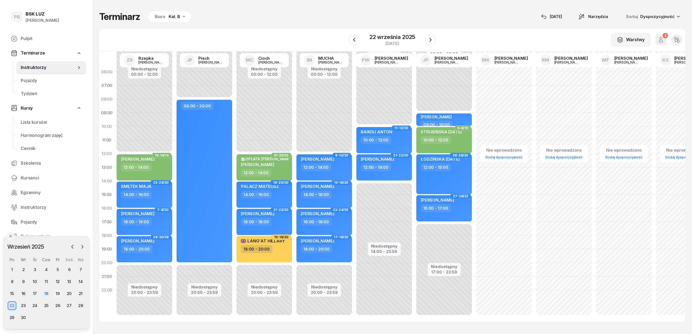
click at [58, 294] on div "19" at bounding box center [57, 293] width 9 height 9
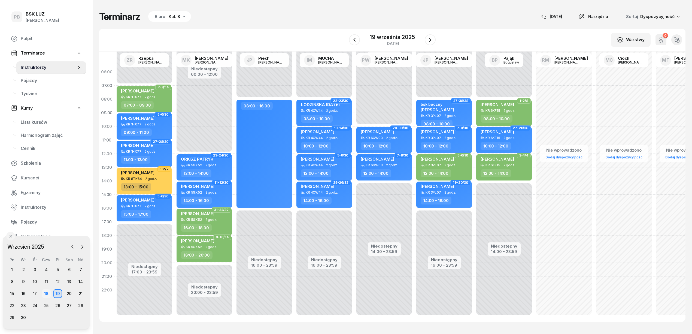
click at [47, 294] on div "18" at bounding box center [46, 293] width 9 height 9
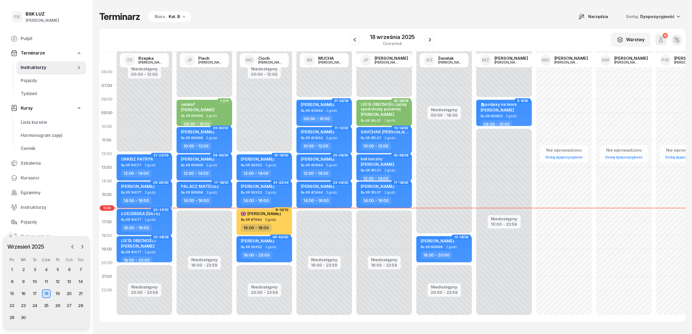
click at [179, 14] on div "Kat. B" at bounding box center [174, 16] width 11 height 7
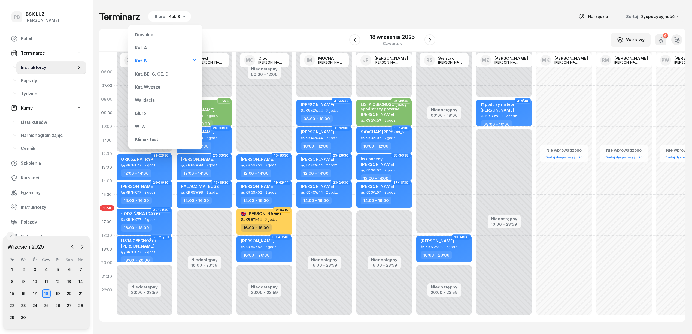
click at [159, 76] on div "Kat. BE, C, CE, D" at bounding box center [152, 74] width 34 height 4
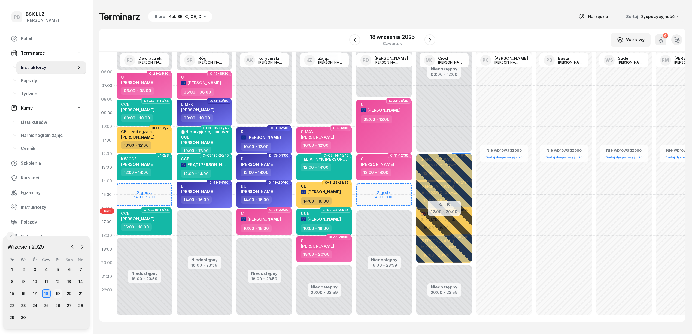
click at [61, 292] on div "19" at bounding box center [57, 293] width 9 height 9
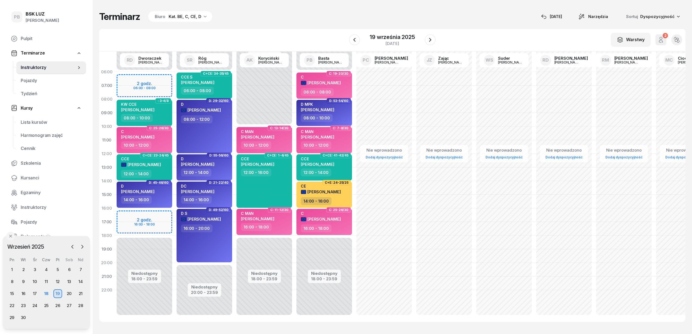
click at [260, 28] on div "Terminarz Biuro Kat. BE, C, CE, D [DATE] Narzędzia Sortuj Dyspozycyjność W Wybi…" at bounding box center [392, 166] width 586 height 333
click at [215, 216] on div "[PERSON_NAME]" at bounding box center [201, 219] width 40 height 6
select select "16"
select select "20"
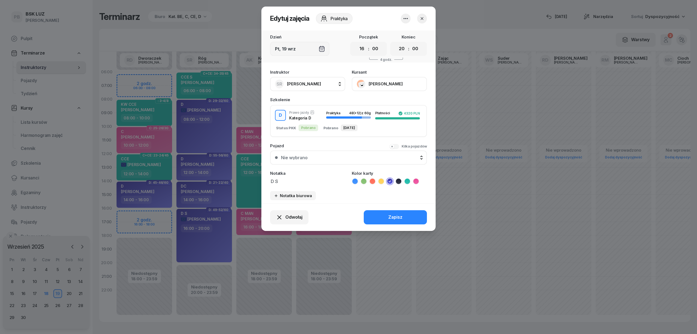
click at [396, 81] on button "[PERSON_NAME]" at bounding box center [389, 84] width 75 height 14
click at [377, 100] on div "Otwórz profil" at bounding box center [369, 102] width 26 height 7
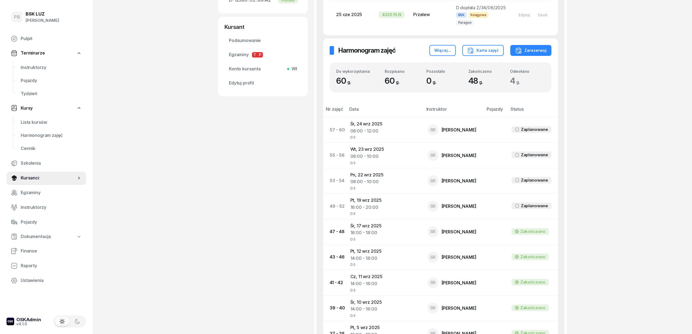
scroll to position [181, 0]
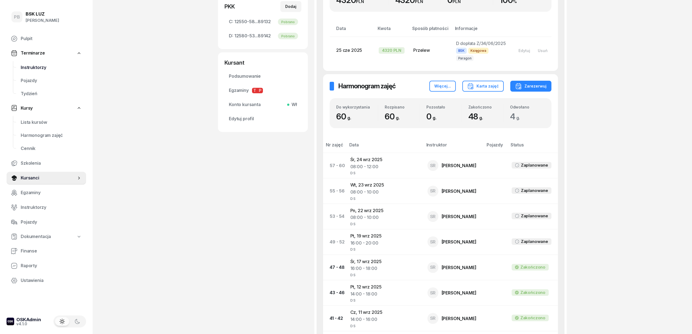
click at [26, 63] on link "Instruktorzy" at bounding box center [51, 67] width 70 height 13
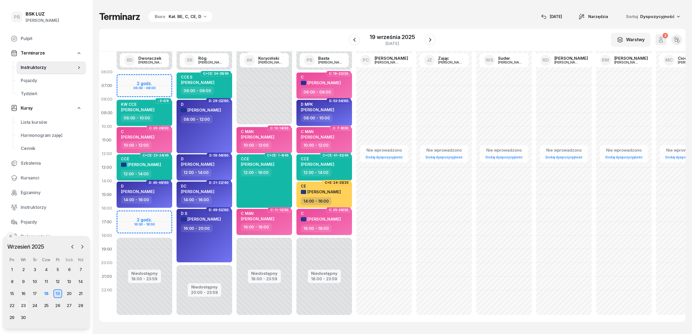
click at [26, 305] on div "23" at bounding box center [23, 305] width 9 height 9
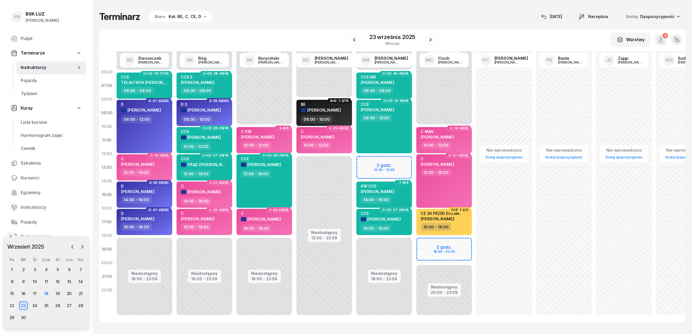
click at [13, 305] on div "22" at bounding box center [12, 305] width 9 height 9
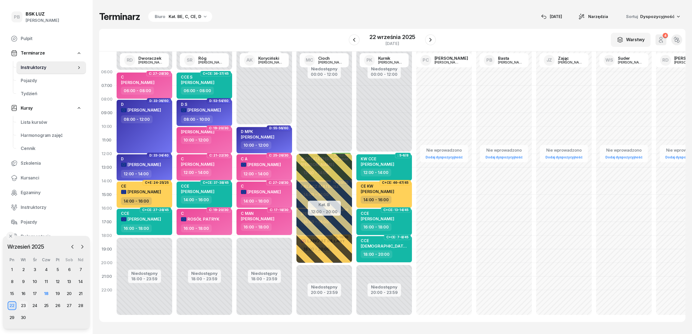
click at [25, 304] on div "23" at bounding box center [23, 305] width 9 height 9
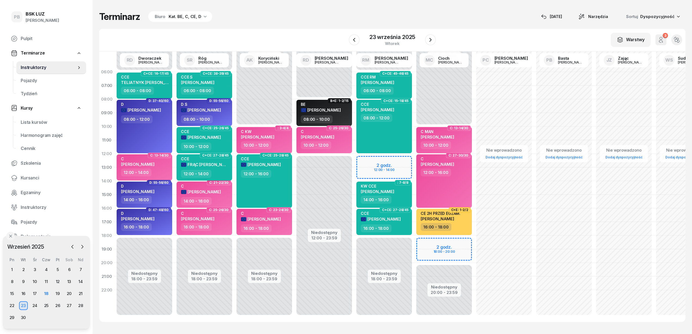
click at [219, 171] on div "12:00 - 14:00" at bounding box center [205, 174] width 48 height 8
select select "12"
select select "14"
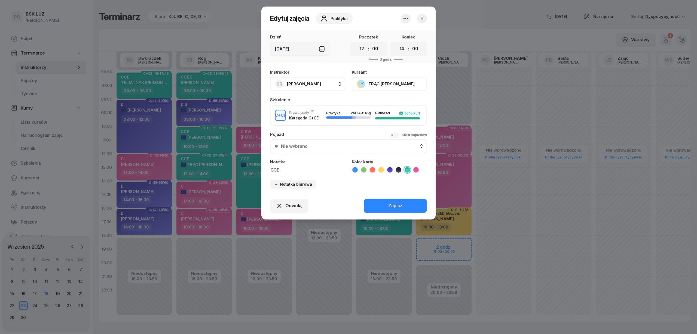
click at [305, 81] on span "[PERSON_NAME]" at bounding box center [304, 83] width 34 height 5
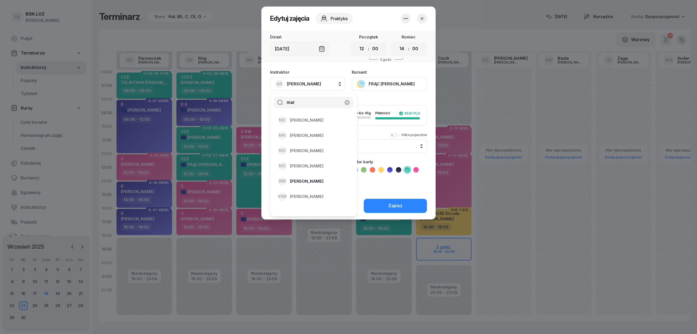
type input "mar"
click at [312, 177] on div "[PERSON_NAME]" at bounding box center [310, 181] width 65 height 9
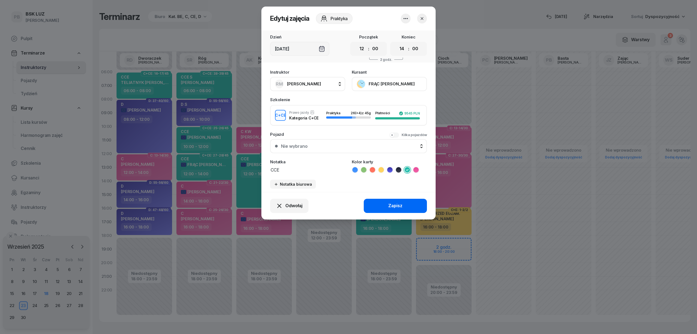
click at [385, 208] on button "Zapisz" at bounding box center [395, 206] width 63 height 14
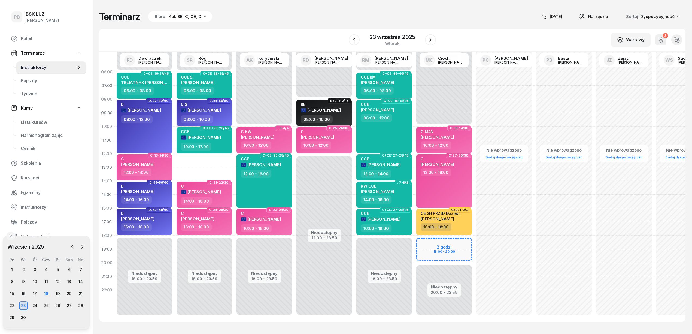
click at [191, 105] on div "D S" at bounding box center [201, 104] width 40 height 5
select select "08"
select select "10"
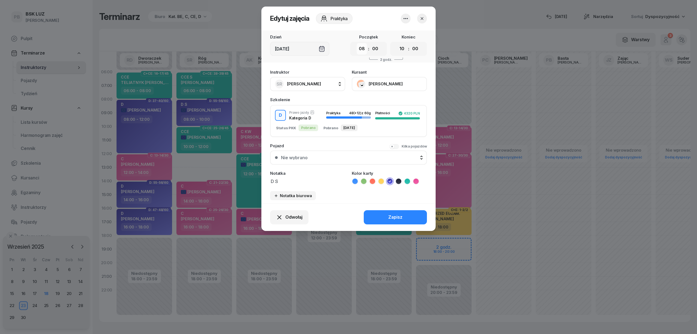
click at [363, 48] on select "00 01 02 03 04 05 06 07 08 09 10 11 12 13 14 15 16 17 18 19 20 21 22 23" at bounding box center [362, 48] width 10 height 11
select select "12"
click at [357, 43] on select "00 01 02 03 04 05 06 07 08 09 10 11 12 13 14 15 16 17 18 19 20 21 22 23" at bounding box center [362, 48] width 10 height 11
click at [402, 51] on select "00 01 02 03 04 05 06 07 08 09 10 11 12 13 14 15 16 17 18 19 20 21 22 23" at bounding box center [402, 48] width 10 height 11
select select "14"
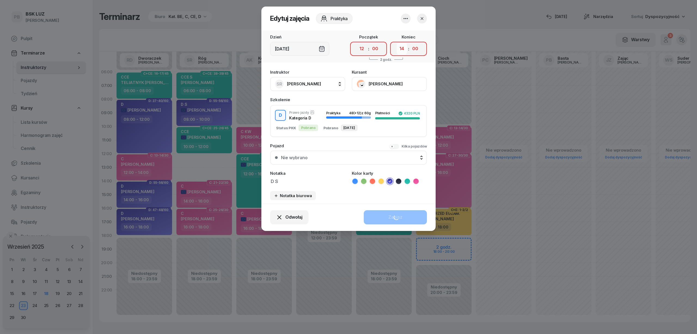
click at [397, 43] on select "00 01 02 03 04 05 06 07 08 09 10 11 12 13 14 15 16 17 18 19 20 21 22 23" at bounding box center [402, 48] width 10 height 11
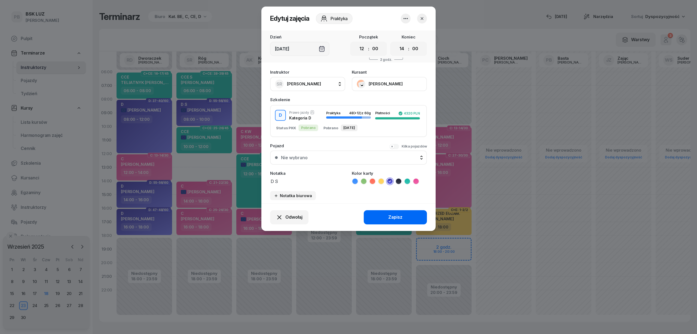
click at [393, 214] on div "Zapisz" at bounding box center [396, 217] width 14 height 7
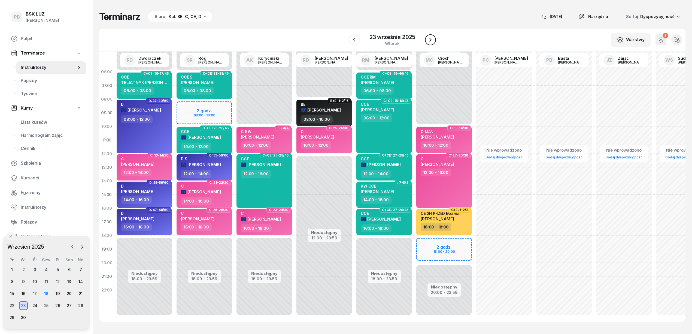
click at [427, 40] on icon "button" at bounding box center [430, 40] width 7 height 7
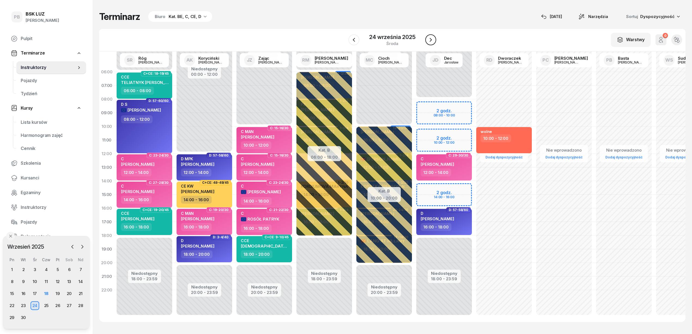
click at [428, 37] on icon "button" at bounding box center [430, 40] width 7 height 7
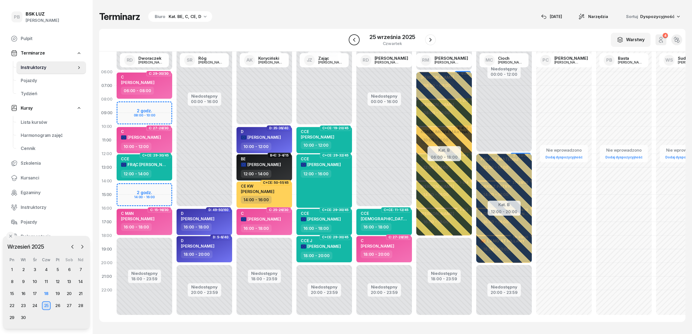
click at [353, 39] on icon "button" at bounding box center [354, 40] width 7 height 7
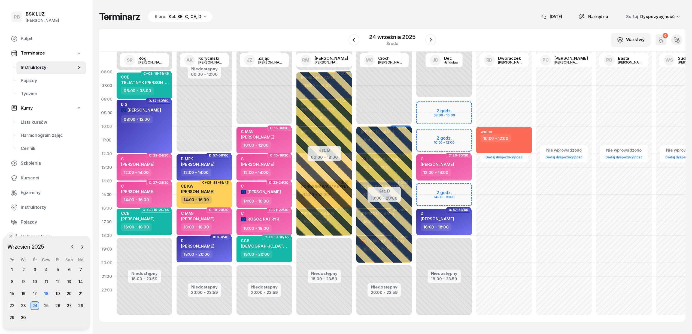
click at [11, 305] on div "22" at bounding box center [12, 305] width 9 height 9
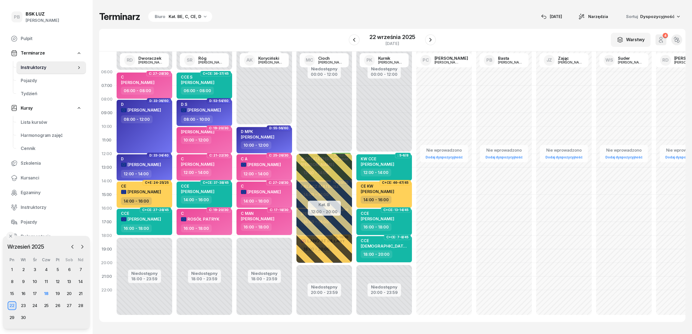
click at [263, 29] on div "W Wybierz AK [PERSON_NAME] BP [PERSON_NAME] DP [PERSON_NAME] GS [PERSON_NAME] I…" at bounding box center [392, 40] width 586 height 23
click at [429, 38] on icon "button" at bounding box center [430, 40] width 7 height 7
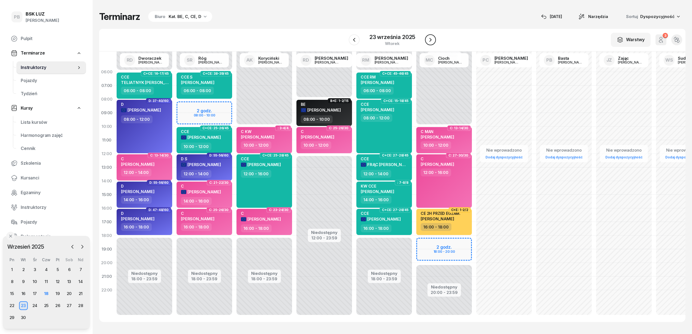
click at [429, 38] on icon "button" at bounding box center [430, 40] width 7 height 7
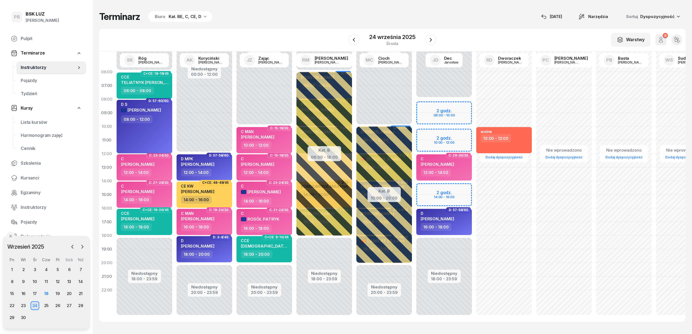
click at [158, 125] on div "D S [PERSON_NAME] 08:00 - 12:00" at bounding box center [145, 126] width 56 height 53
select select "08"
select select "12"
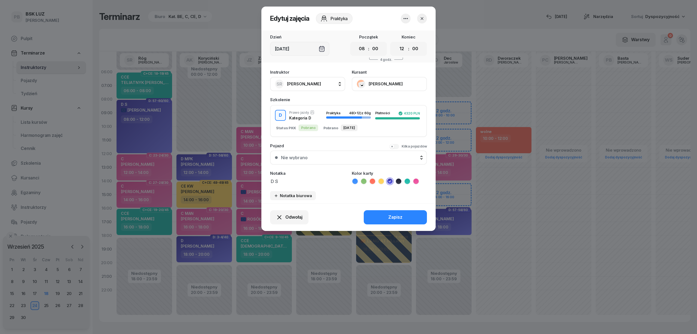
click at [401, 17] on button "button" at bounding box center [406, 19] width 10 height 10
click at [396, 33] on link "Usuń" at bounding box center [403, 35] width 72 height 14
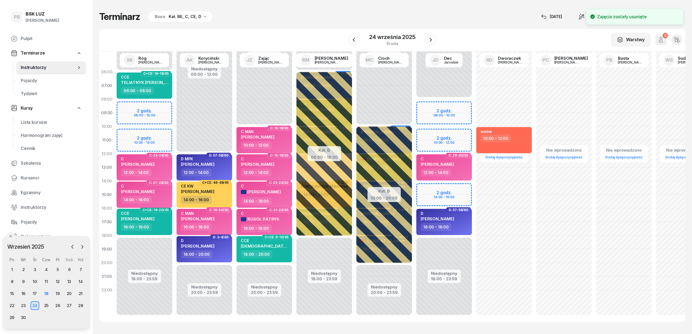
click at [159, 199] on div "14:00 - 16:00" at bounding box center [145, 200] width 48 height 8
select select "14"
select select "16"
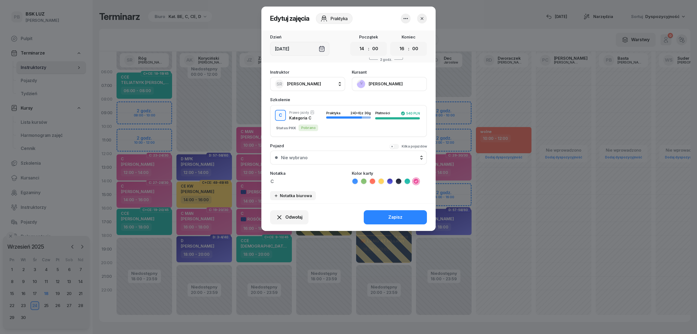
click at [292, 81] on span "[PERSON_NAME]" at bounding box center [304, 83] width 34 height 5
drag, startPoint x: 313, startPoint y: 104, endPoint x: 274, endPoint y: 99, distance: 39.5
click at [274, 99] on div "dwc" at bounding box center [314, 102] width 87 height 18
drag, startPoint x: 307, startPoint y: 98, endPoint x: 282, endPoint y: 99, distance: 24.3
click at [282, 99] on input "dwc" at bounding box center [314, 102] width 80 height 11
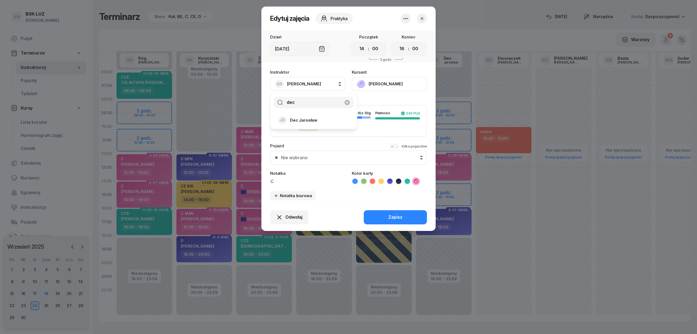
type input "dec"
click at [328, 122] on div "JD Dec Jarosław" at bounding box center [310, 120] width 65 height 9
click at [380, 217] on button "Zapisz" at bounding box center [395, 217] width 63 height 14
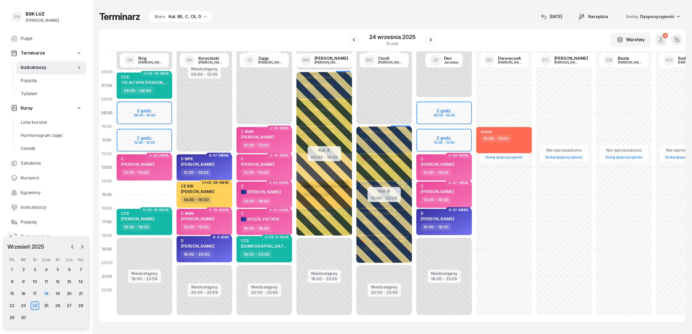
click at [139, 186] on div "Niedostępny 00:00 - 06:00 Niedostępny 18:00 - 23:59 C+CE: 18-19/45 CCE TELIATNY…" at bounding box center [144, 194] width 60 height 259
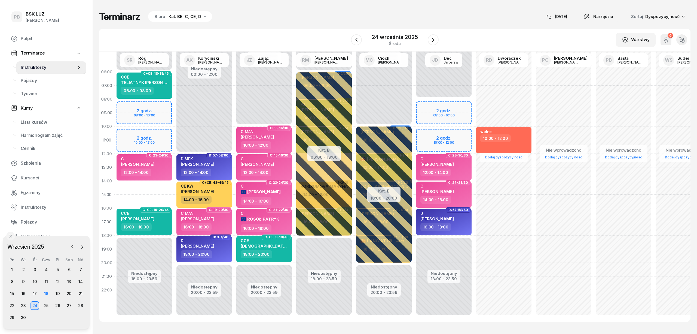
select select "14"
select select "16"
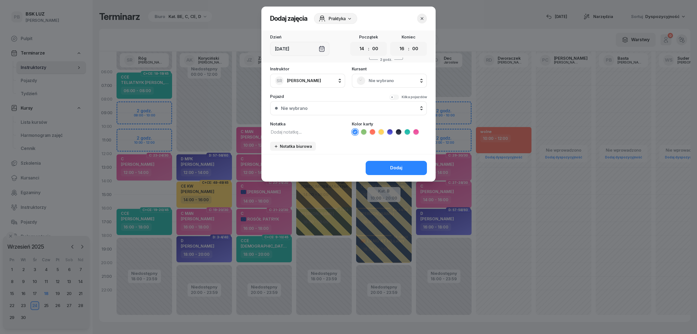
click at [404, 78] on span "Nie wybrano" at bounding box center [395, 80] width 53 height 7
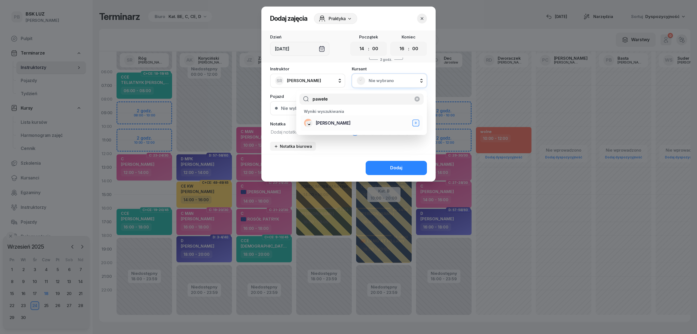
type input "pawełe"
click at [377, 122] on div "[PERSON_NAME]" at bounding box center [362, 123] width 116 height 9
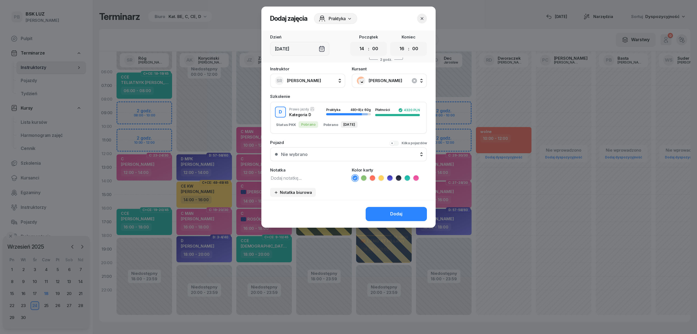
click at [388, 177] on icon at bounding box center [389, 177] width 5 height 5
click at [382, 210] on button "Dodaj" at bounding box center [396, 214] width 61 height 14
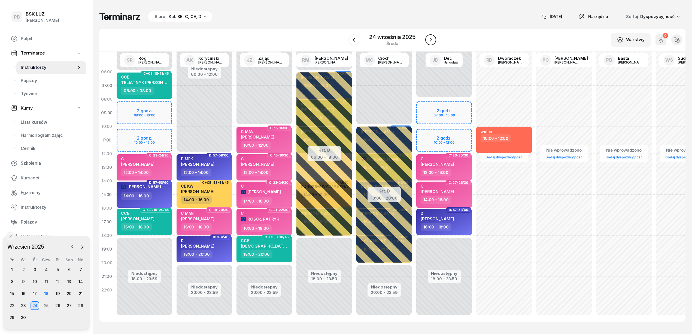
click at [432, 41] on icon "button" at bounding box center [430, 40] width 7 height 7
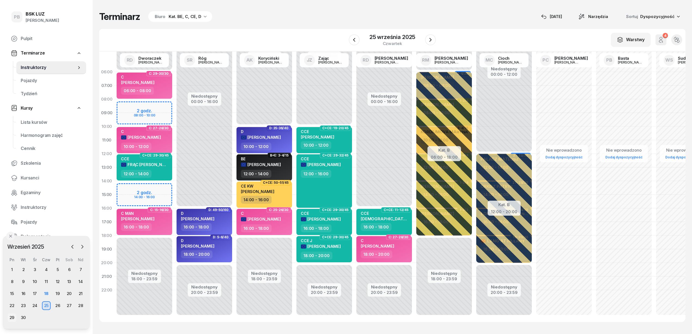
click at [11, 316] on div "29" at bounding box center [12, 317] width 9 height 9
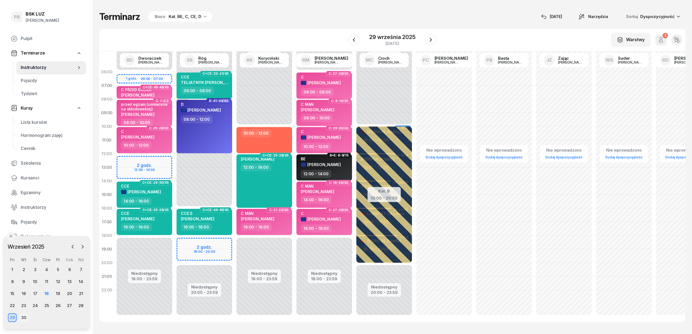
click at [23, 316] on div "30" at bounding box center [23, 317] width 9 height 9
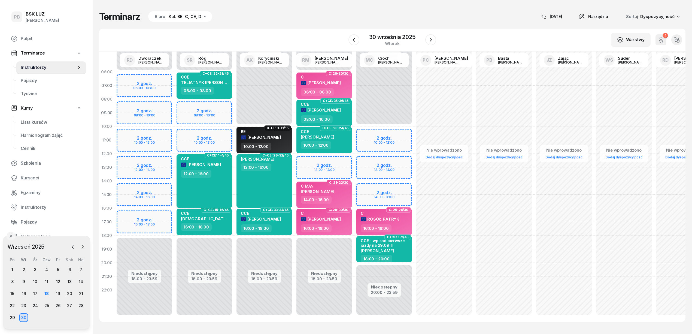
click at [220, 188] on div "CCE [PERSON_NAME] 12:00 - 16:00" at bounding box center [205, 180] width 56 height 53
select select "12"
select select "16"
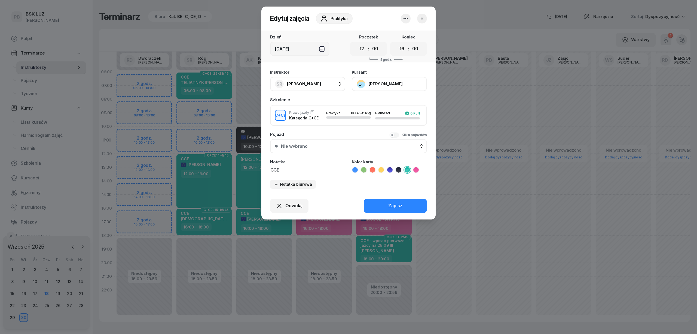
click at [305, 83] on span "[PERSON_NAME]" at bounding box center [304, 83] width 34 height 5
type input "cioch"
click at [339, 122] on div "MC [PERSON_NAME]" at bounding box center [310, 120] width 65 height 9
click at [381, 200] on button "Zapisz" at bounding box center [395, 206] width 63 height 14
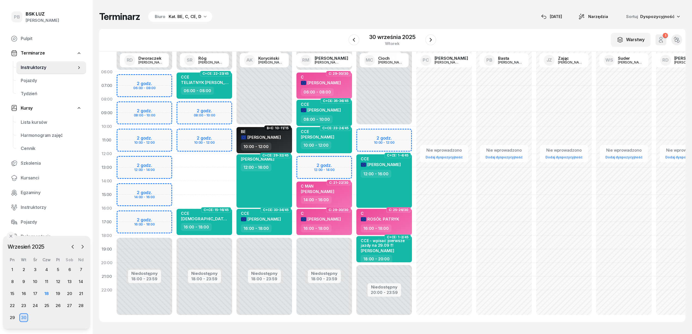
click at [182, 183] on div "Niedostępny 00:00 - 06:00 Niedostępny 18:00 - 23:59 2 godz. 08:00 - 10:00 2 god…" at bounding box center [204, 194] width 60 height 259
select select "14"
select select "16"
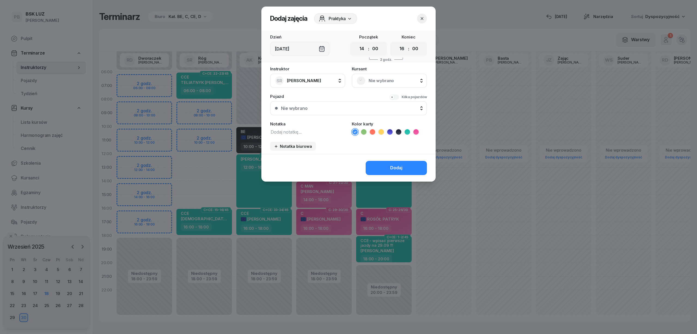
click at [379, 77] on span "Nie wybrano" at bounding box center [395, 80] width 53 height 7
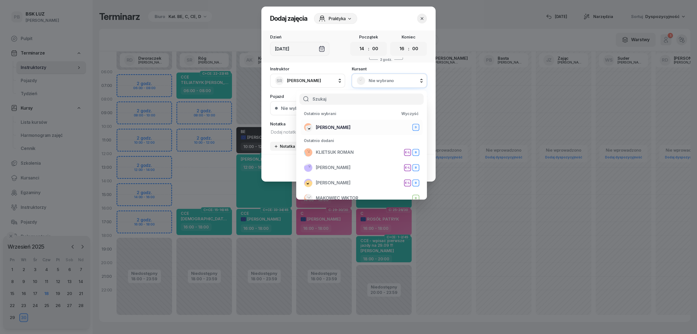
click at [348, 125] on span "[PERSON_NAME]" at bounding box center [333, 127] width 35 height 7
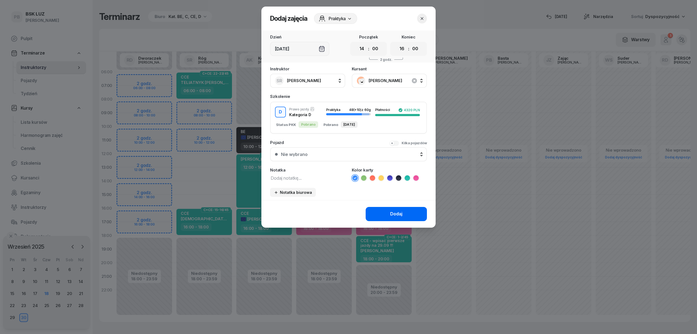
click at [373, 214] on button "Dodaj" at bounding box center [396, 214] width 61 height 14
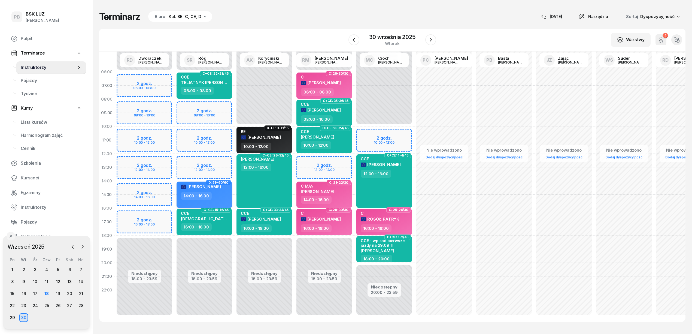
click at [216, 186] on span "[PERSON_NAME]" at bounding box center [204, 186] width 34 height 5
select select "14"
select select "16"
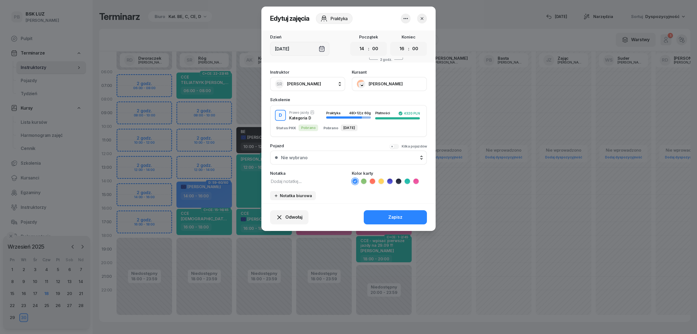
click at [381, 78] on button "[PERSON_NAME]" at bounding box center [389, 84] width 75 height 14
click at [380, 99] on div "Otwórz profil" at bounding box center [369, 102] width 26 height 7
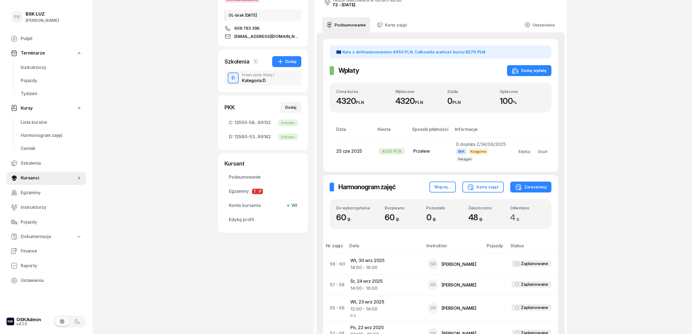
scroll to position [218, 0]
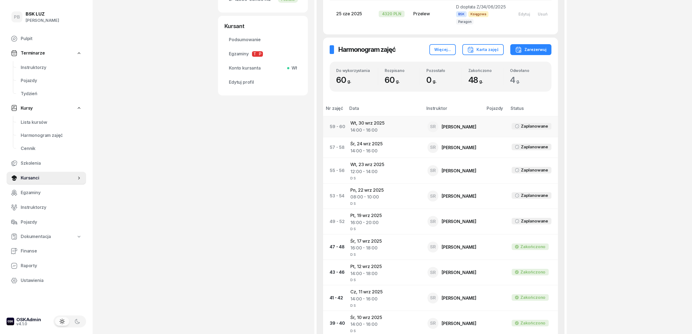
click at [372, 116] on td "[DATE] 14:00 - 16:00" at bounding box center [384, 126] width 77 height 21
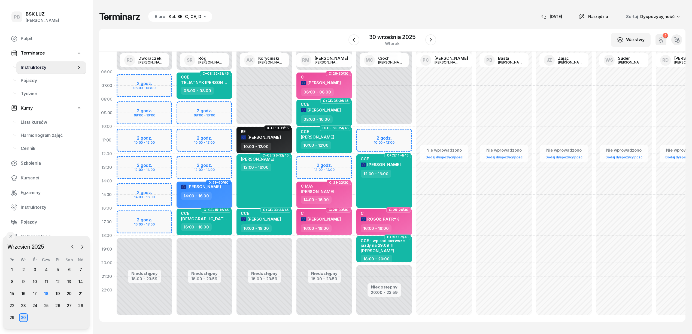
click at [208, 199] on div "14:00 - 16:00" at bounding box center [196, 196] width 31 height 8
select select "14"
select select "16"
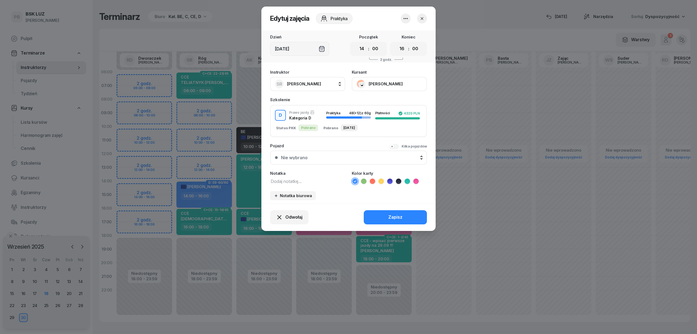
click at [296, 178] on textarea at bounding box center [307, 180] width 75 height 7
type textarea "D S"
click at [389, 179] on icon at bounding box center [389, 180] width 5 height 5
click at [384, 215] on button "Zapisz" at bounding box center [395, 217] width 63 height 14
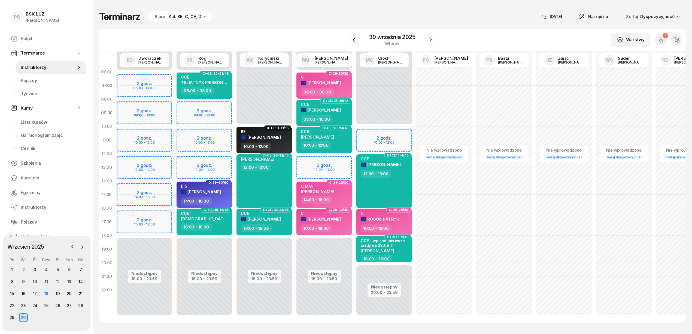
click at [215, 194] on div "[PERSON_NAME]" at bounding box center [201, 192] width 40 height 6
select select "14"
select select "16"
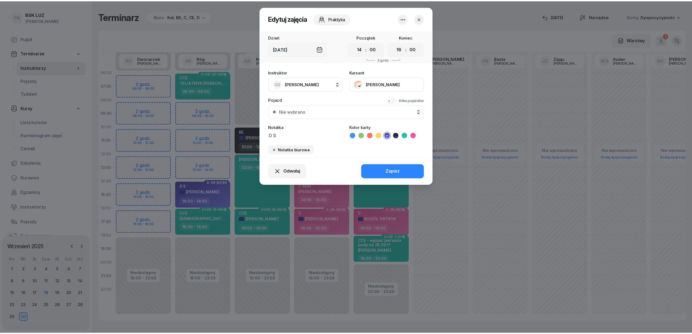
scroll to position [0, 0]
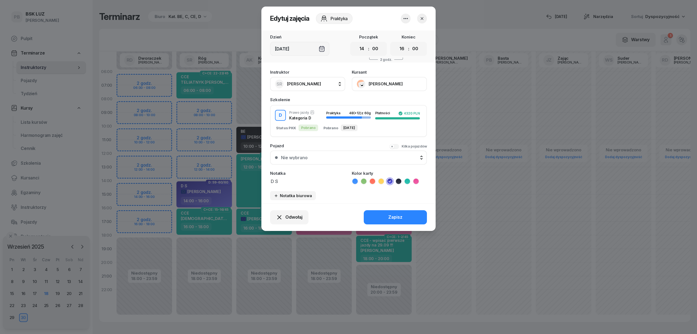
click at [379, 86] on button "[PERSON_NAME]" at bounding box center [389, 84] width 75 height 14
click at [374, 104] on div "Otwórz profil" at bounding box center [369, 102] width 26 height 7
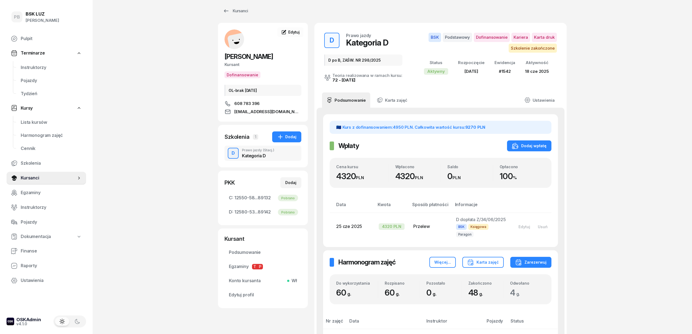
scroll to position [181, 0]
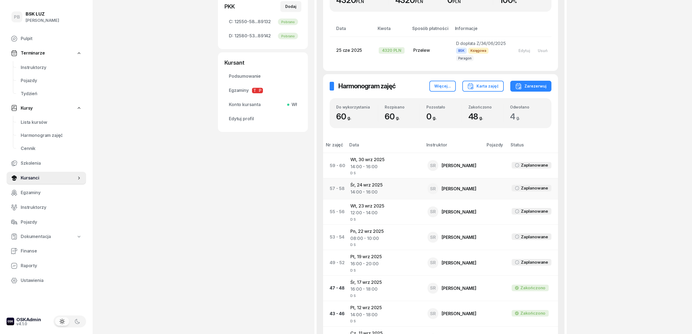
click at [376, 180] on td "[DATE] 14:00 - 16:00" at bounding box center [384, 188] width 77 height 21
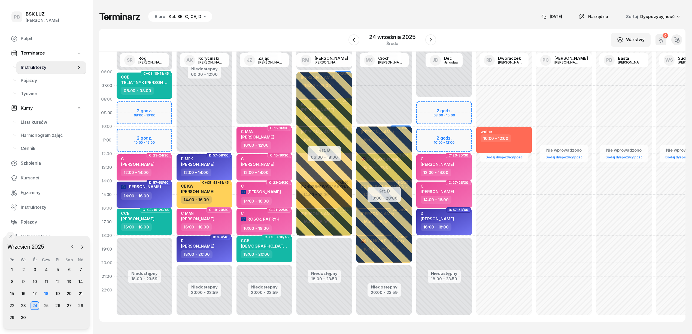
click at [165, 198] on div "14:00 - 16:00" at bounding box center [145, 196] width 48 height 8
select select "14"
select select "16"
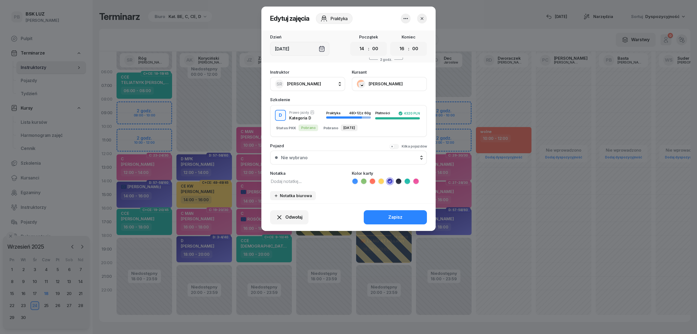
click at [281, 178] on textarea at bounding box center [307, 180] width 75 height 7
type textarea "D S"
click at [391, 215] on div "Zapisz" at bounding box center [396, 217] width 14 height 7
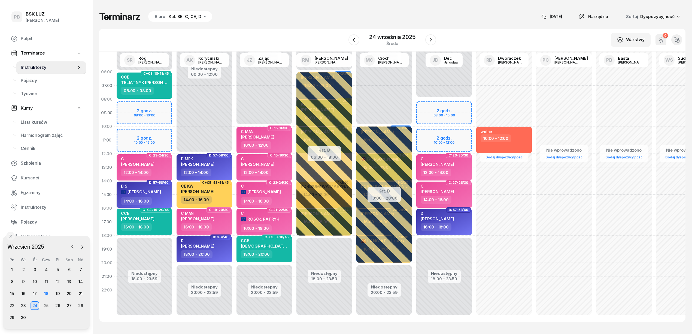
click at [160, 191] on span "[PERSON_NAME]" at bounding box center [145, 191] width 34 height 5
select select "14"
select select "16"
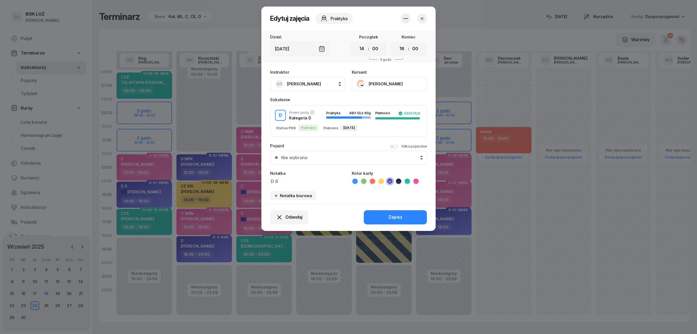
click at [381, 78] on button "[PERSON_NAME]" at bounding box center [389, 84] width 75 height 14
click at [373, 96] on link "Otwórz profil" at bounding box center [389, 103] width 72 height 14
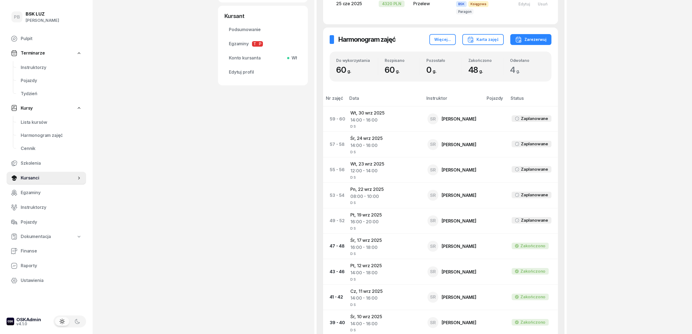
scroll to position [254, 0]
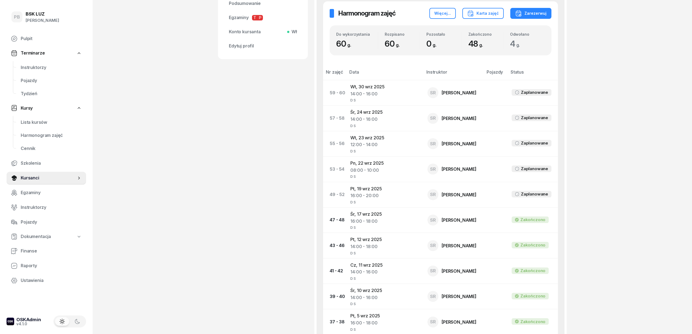
click at [210, 274] on div "PB BSK [PERSON_NAME] Pulpit Terminarze Instruktorzy Pojazdy Tydzień Kursy Lista…" at bounding box center [346, 316] width 692 height 1141
click at [31, 67] on span "Instruktorzy" at bounding box center [51, 67] width 61 height 7
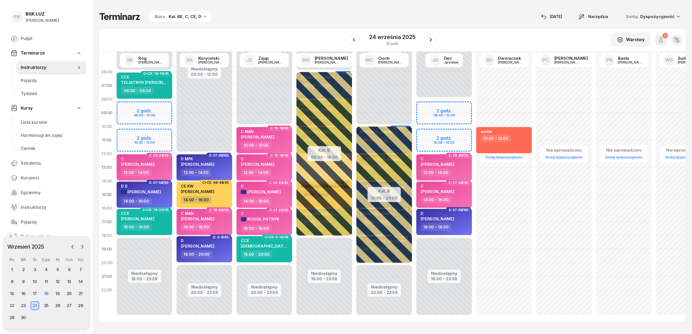
click at [10, 305] on div "22" at bounding box center [12, 305] width 9 height 9
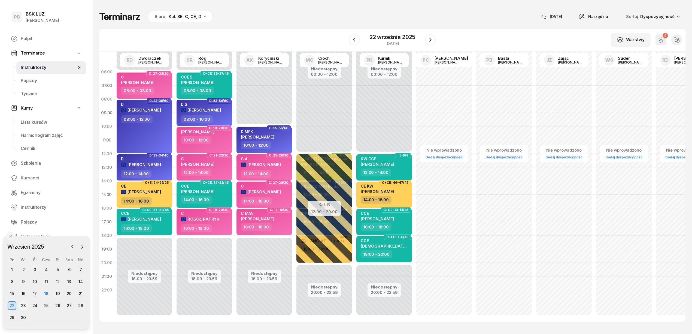
click at [24, 304] on div "23" at bounding box center [23, 305] width 9 height 9
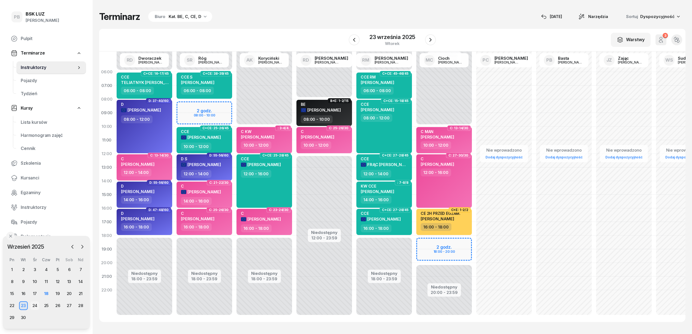
click at [36, 306] on div "24" at bounding box center [35, 305] width 9 height 9
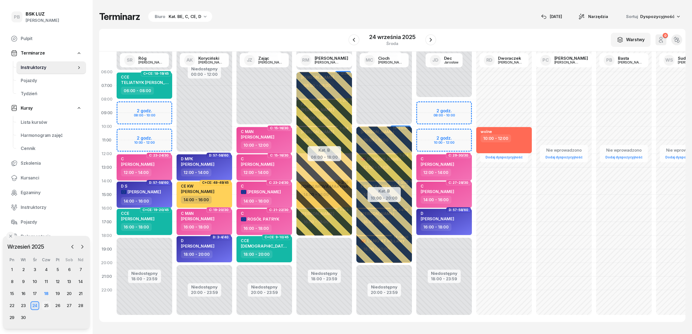
click at [47, 306] on div "25" at bounding box center [46, 305] width 9 height 9
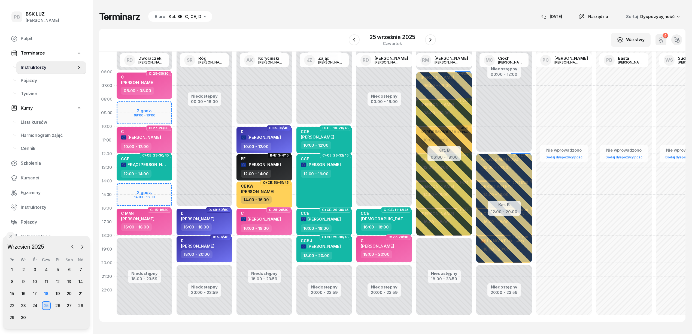
click at [236, 8] on div "Terminarz Biuro Kat. BE, C, CE, D [DATE] Narzędzia Sortuj Dyspozycyjność W Wybi…" at bounding box center [392, 166] width 586 height 333
click at [32, 178] on span "Kursanci" at bounding box center [51, 177] width 61 height 7
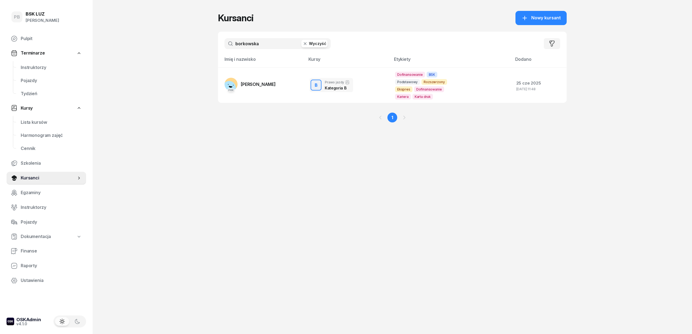
click at [252, 43] on input "borkowska" at bounding box center [278, 43] width 106 height 11
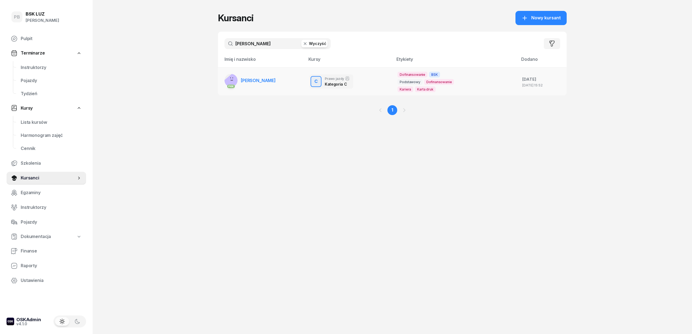
type input "[PERSON_NAME]"
click at [258, 81] on span "[PERSON_NAME]" at bounding box center [258, 80] width 35 height 5
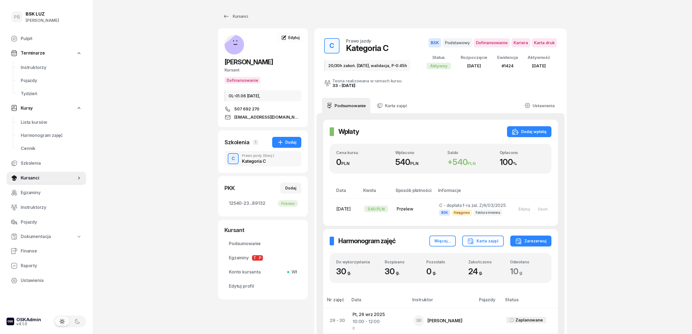
click at [35, 65] on span "Instruktorzy" at bounding box center [51, 67] width 61 height 7
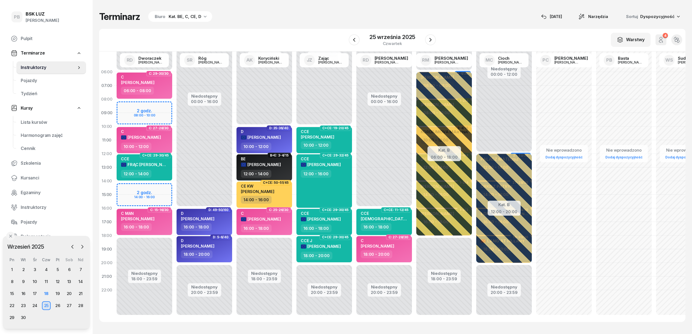
click at [479, 28] on div "Terminarz Biuro Kat. BE, C, CE, D [DATE] Narzędzia Sortuj Dyspozycyjność W Wybi…" at bounding box center [392, 166] width 586 height 333
click at [45, 293] on div "18" at bounding box center [46, 293] width 9 height 9
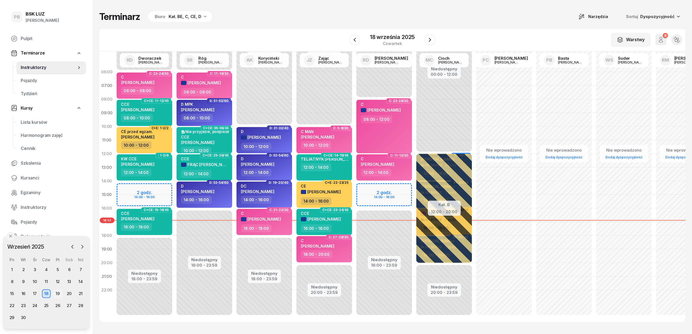
click at [59, 290] on div "19" at bounding box center [57, 293] width 9 height 9
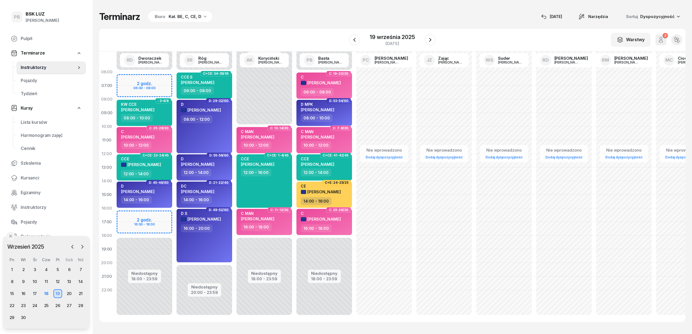
click at [261, 25] on div "Terminarz Biuro Kat. BE, C, CE, D [DATE] Narzędzia Sortuj Dyspozycyjność W Wybi…" at bounding box center [392, 166] width 586 height 333
click at [271, 24] on div "Terminarz Biuro Kat. BE, C, CE, D [DATE] Narzędzia Sortuj Dyspozycyjność W Wybi…" at bounding box center [392, 166] width 586 height 333
click at [229, 16] on div "Terminarz Biuro Kat. BE, C, CE, D [DATE] Narzędzia Sortuj Dyspozycyjność" at bounding box center [392, 16] width 586 height 11
click at [427, 38] on icon "button" at bounding box center [430, 40] width 7 height 7
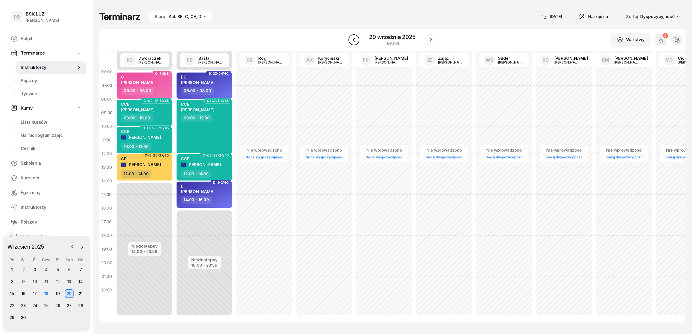
click at [352, 37] on icon "button" at bounding box center [354, 40] width 7 height 7
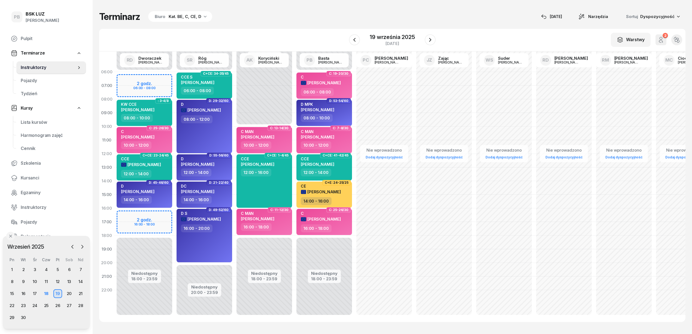
click at [473, 29] on div "W Wybierz AK [PERSON_NAME] BP [PERSON_NAME] DP [PERSON_NAME] GS [PERSON_NAME] I…" at bounding box center [392, 40] width 586 height 23
click at [290, 29] on div "W Wybierz AK [PERSON_NAME] BP [PERSON_NAME] DP [PERSON_NAME] GS [PERSON_NAME] I…" at bounding box center [392, 40] width 586 height 23
click at [432, 41] on icon "button" at bounding box center [430, 40] width 7 height 7
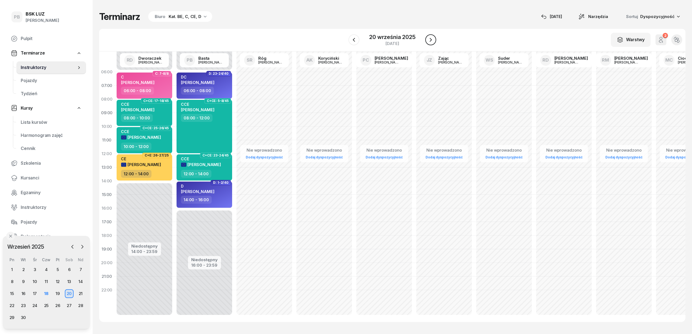
click at [432, 41] on icon "button" at bounding box center [430, 40] width 7 height 7
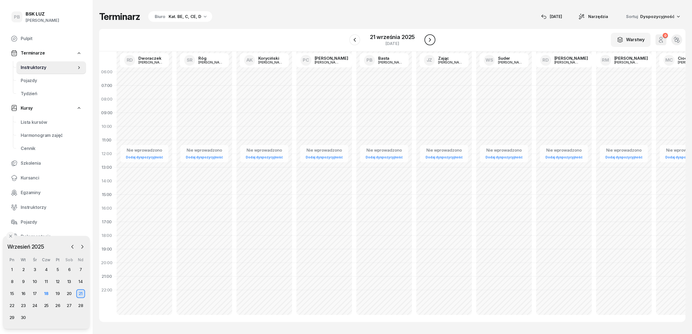
click at [432, 41] on icon "button" at bounding box center [430, 40] width 7 height 7
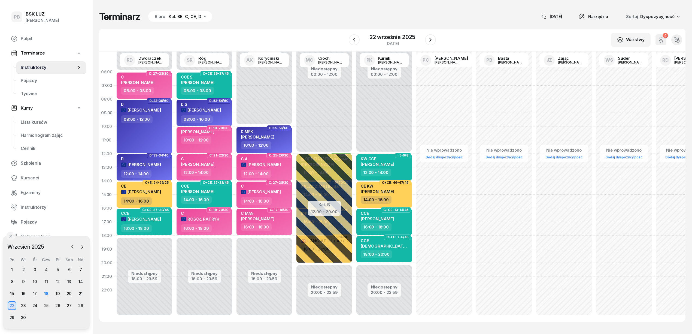
click at [177, 14] on div "Kat. BE, C, CE, D" at bounding box center [185, 16] width 33 height 7
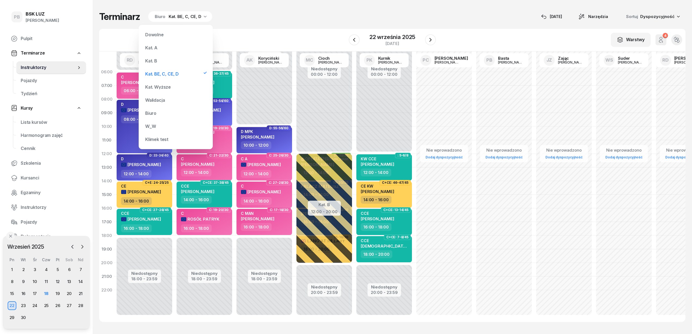
click at [159, 59] on div "Kat. B" at bounding box center [175, 60] width 65 height 11
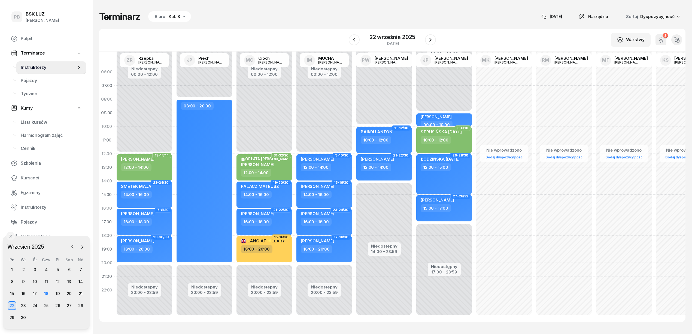
click at [181, 16] on icon "button" at bounding box center [183, 16] width 5 height 5
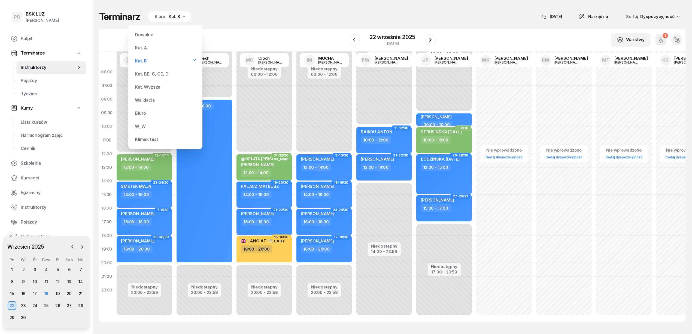
click at [160, 68] on div "Kat. BE, C, CE, D" at bounding box center [165, 73] width 65 height 11
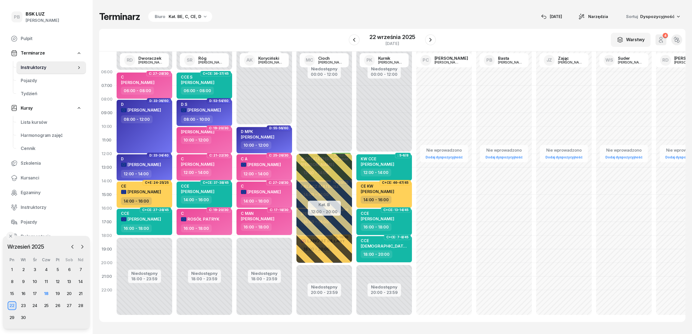
click at [231, 37] on div "W Wybierz AK [PERSON_NAME] BP [PERSON_NAME] DP [PERSON_NAME] GS [PERSON_NAME] I…" at bounding box center [392, 40] width 586 height 23
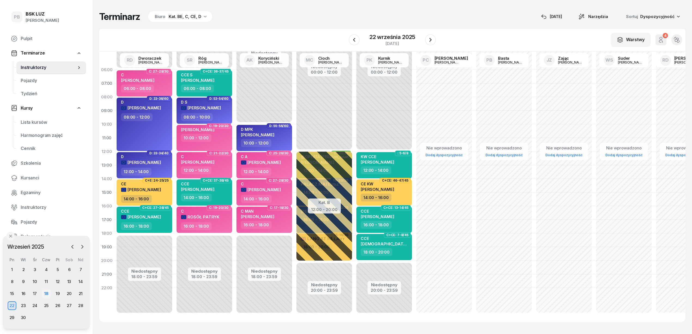
click at [44, 292] on div "18" at bounding box center [46, 293] width 9 height 9
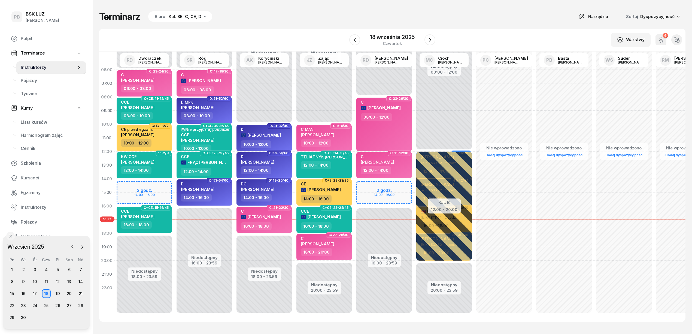
click at [184, 17] on div "Kat. BE, C, CE, D" at bounding box center [185, 16] width 33 height 7
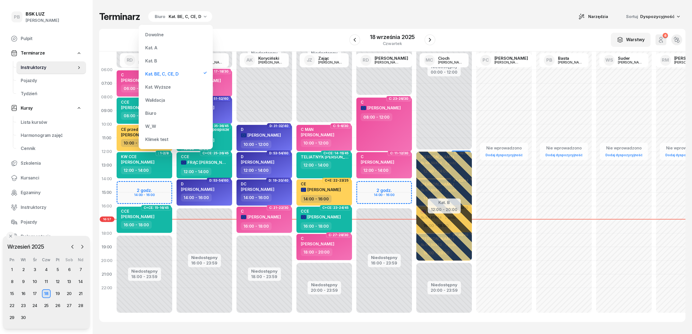
click at [155, 59] on div "Kat. B" at bounding box center [151, 61] width 12 height 4
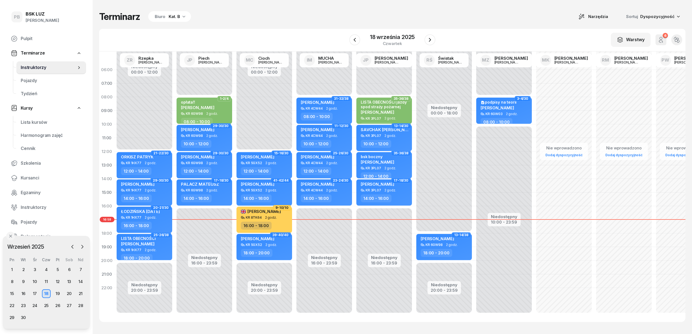
click at [211, 25] on div "Terminarz Biuro Kat. B Narzędzia Sortuj Dyspozycyjność W Wybierz AK [PERSON_NAM…" at bounding box center [392, 166] width 586 height 333
click at [357, 19] on div "Terminarz Biuro Kat. B Narzędzia Sortuj Dyspozycyjność" at bounding box center [392, 16] width 586 height 11
click at [506, 21] on div "Terminarz Biuro Kat. B Narzędzia Sortuj Dyspozycyjność" at bounding box center [392, 16] width 586 height 11
click at [505, 21] on div "Terminarz Biuro Kat. B Narzędzia Sortuj Dyspozycyjność" at bounding box center [392, 16] width 586 height 11
click at [377, 13] on div "Terminarz Biuro Kat. B Narzędzia Sortuj Dyspozycyjność" at bounding box center [392, 16] width 586 height 11
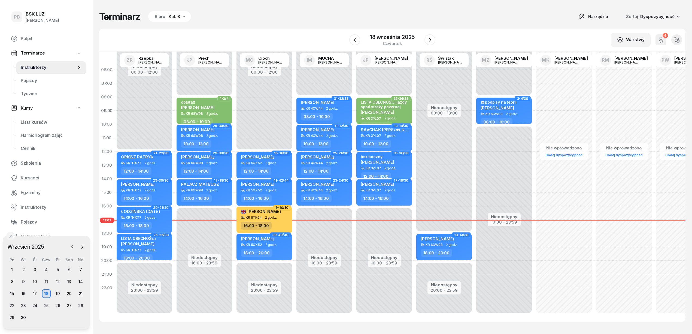
click at [451, 15] on div "Terminarz Biuro Kat. B Narzędzia Sortuj Dyspozycyjność" at bounding box center [392, 16] width 586 height 11
click at [465, 11] on div "Terminarz Biuro Kat. B Narzędzia Sortuj Dyspozycyjność" at bounding box center [392, 16] width 586 height 11
click at [458, 25] on div "Terminarz Biuro Kat. B Narzędzia Sortuj Dyspozycyjność W Wybierz AK [PERSON_NAM…" at bounding box center [392, 166] width 586 height 333
click at [312, 18] on div "Terminarz Biuro Kat. B Narzędzia Sortuj Dyspozycyjność" at bounding box center [392, 16] width 586 height 11
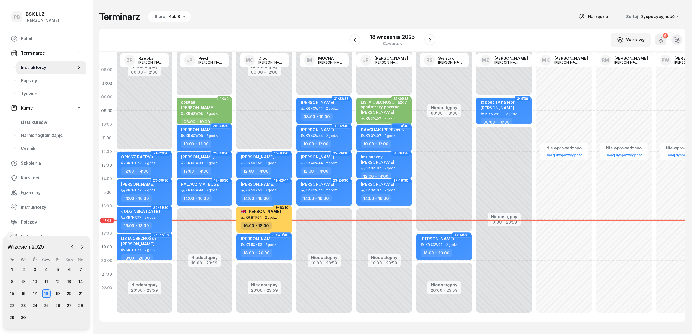
click at [498, 29] on div "W Wybierz AK [PERSON_NAME] BP [PERSON_NAME] DP [PERSON_NAME] GS [PERSON_NAME] I…" at bounding box center [392, 40] width 586 height 23
click at [459, 22] on div "Terminarz Biuro Kat. B Narzędzia Sortuj Dyspozycyjność" at bounding box center [392, 16] width 586 height 11
click at [498, 17] on div "Terminarz Biuro Kat. B Narzędzia Sortuj Dyspozycyjność" at bounding box center [392, 16] width 586 height 11
click at [234, 19] on div "Terminarz Biuro Kat. B Narzędzia Sortuj Dyspozycyjność" at bounding box center [392, 16] width 586 height 11
click at [503, 20] on div "Terminarz Biuro Kat. B Narzędzia Sortuj Dyspozycyjność" at bounding box center [392, 16] width 586 height 11
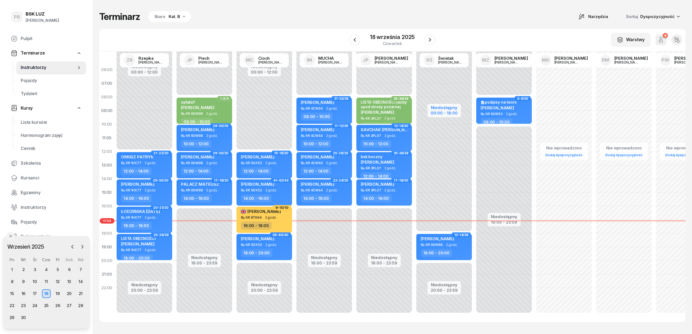
drag, startPoint x: 515, startPoint y: 25, endPoint x: 438, endPoint y: 107, distance: 111.8
click at [515, 24] on div "Terminarz Biuro Kat. B Narzędzia Sortuj Dyspozycyjność W Wybierz AK [PERSON_NAM…" at bounding box center [392, 166] width 586 height 333
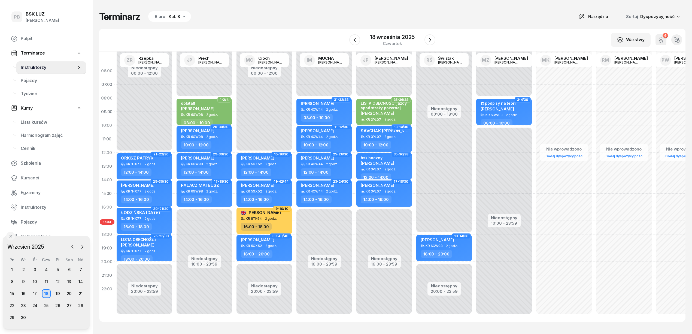
scroll to position [0, 0]
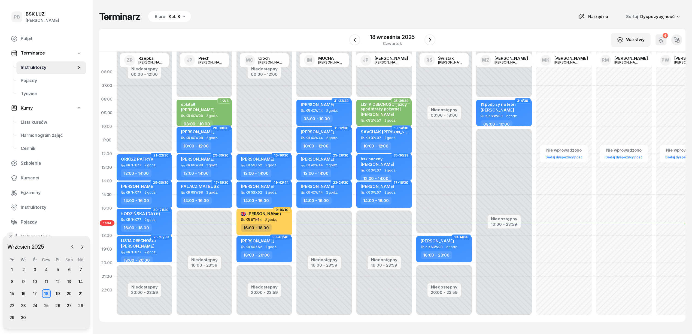
click at [538, 8] on div "Terminarz Biuro Kat. B Narzędzia Sortuj Dyspozycyjność W Wybierz AK [PERSON_NAM…" at bounding box center [392, 166] width 586 height 333
